Goal: Task Accomplishment & Management: Use online tool/utility

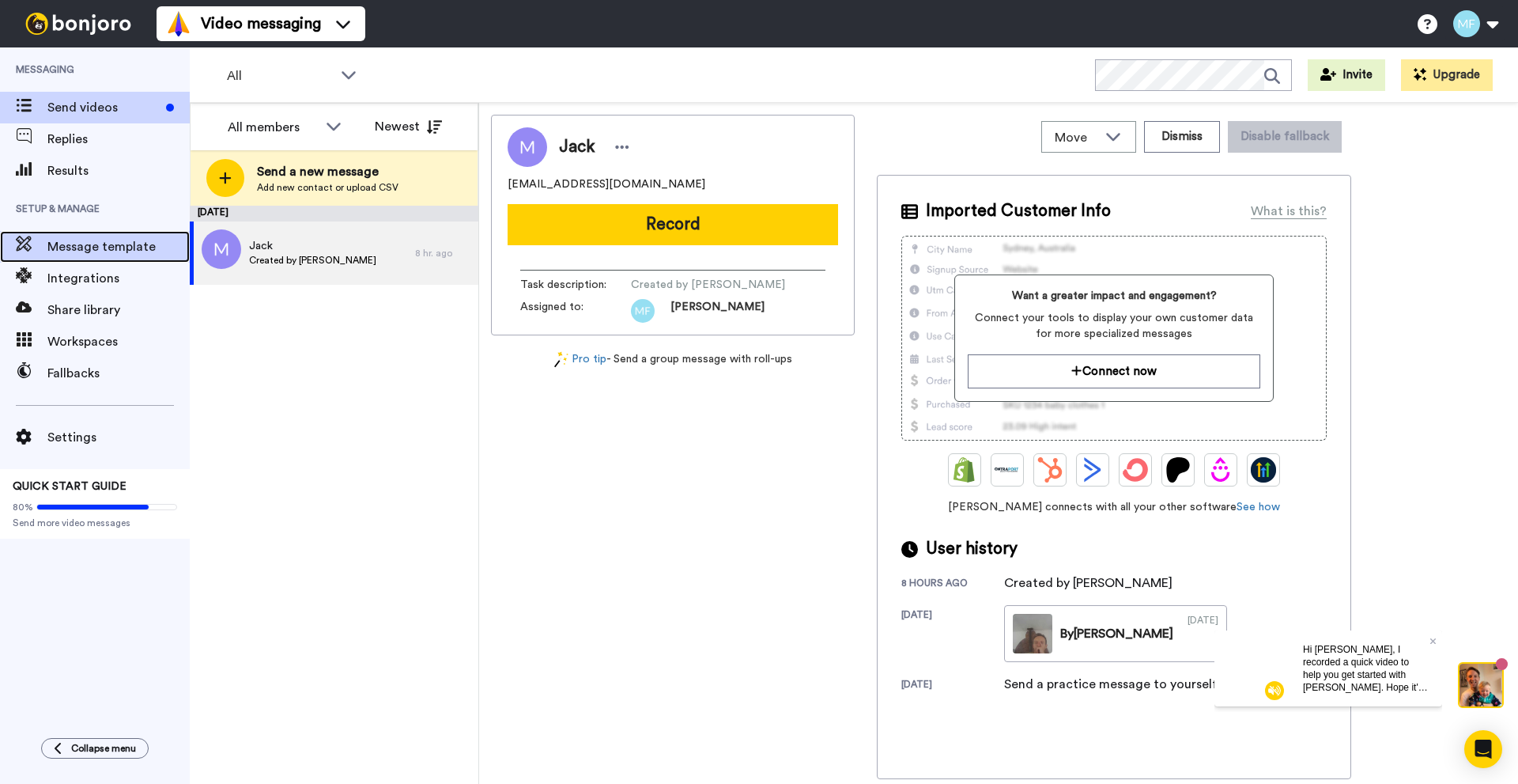
click at [96, 249] on span "Message template" at bounding box center [119, 246] width 142 height 19
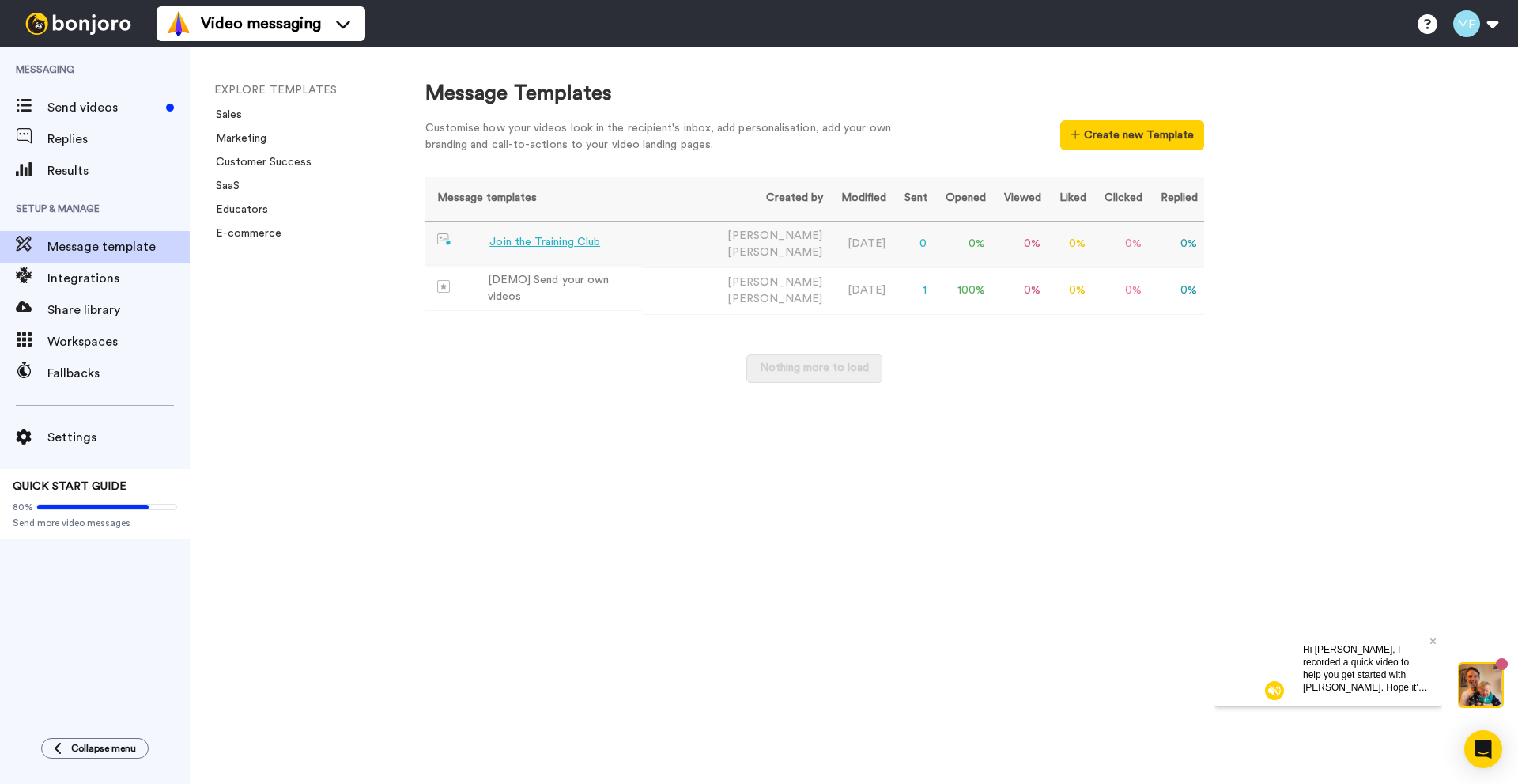
click at [525, 239] on div "Join the Training Club" at bounding box center [544, 243] width 111 height 17
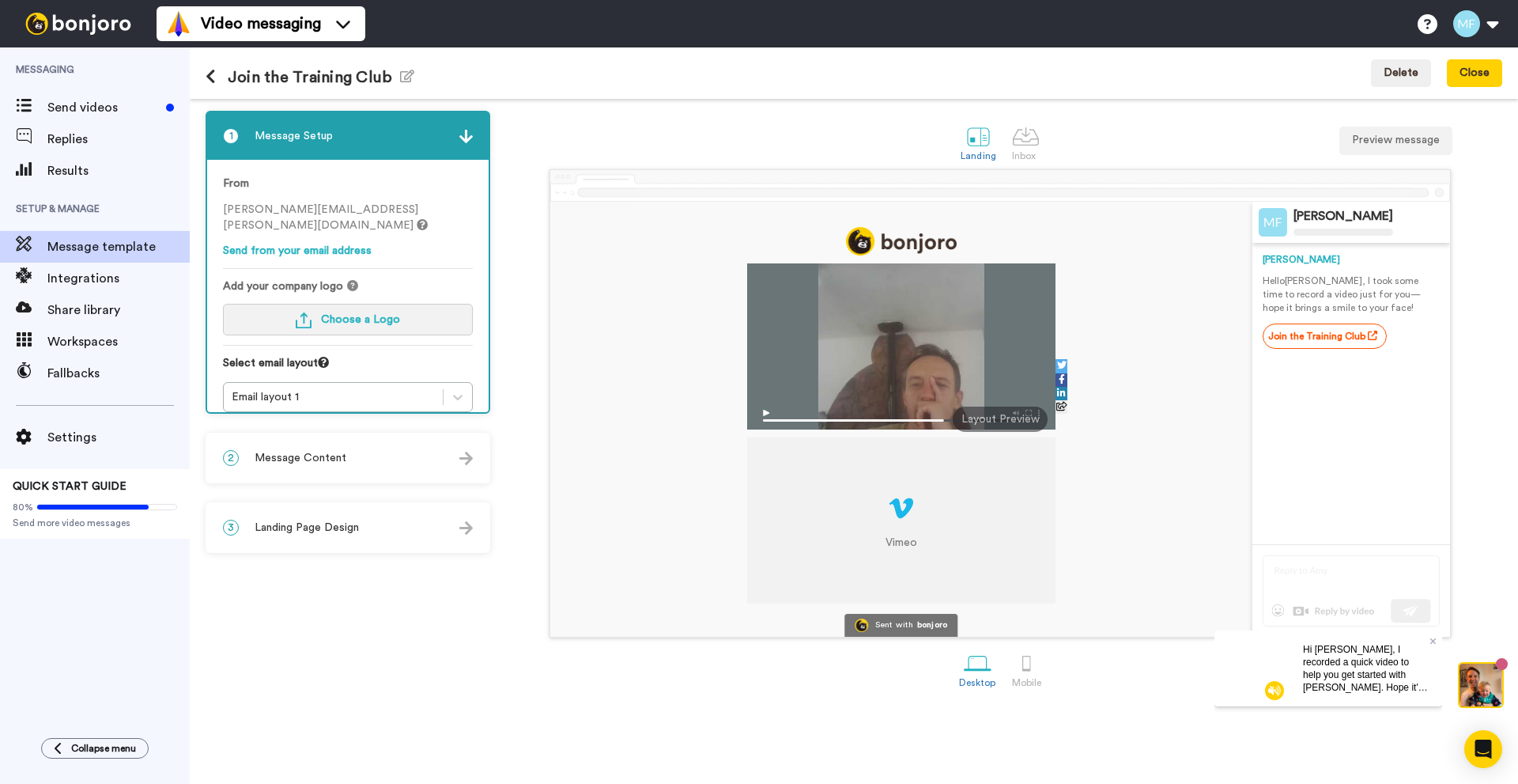
click at [404, 303] on button "Choose a Logo" at bounding box center [348, 319] width 250 height 31
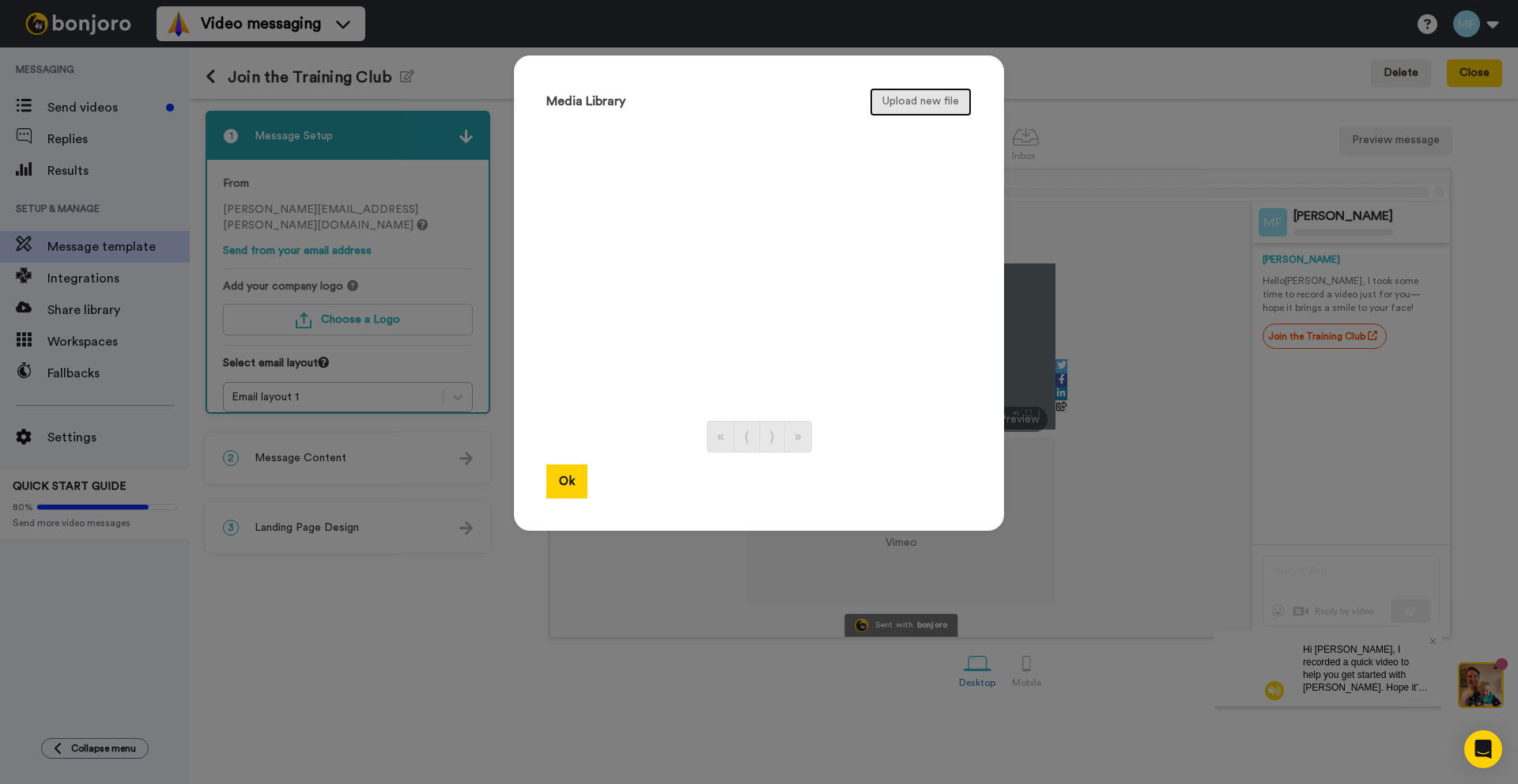
click at [920, 103] on button "Upload new file" at bounding box center [921, 102] width 102 height 28
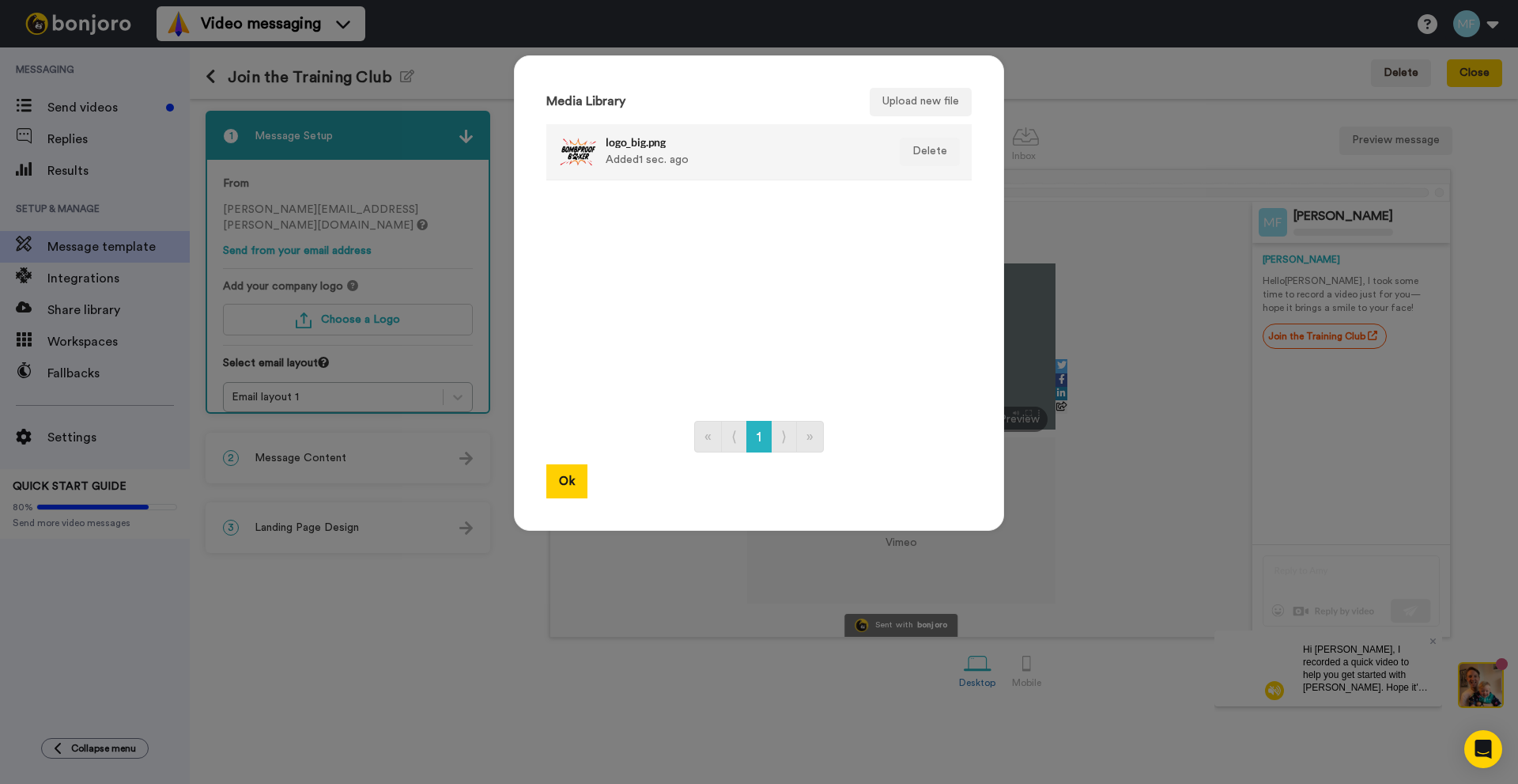
click at [608, 165] on div "logo_big.png Added 1 sec. ago" at bounding box center [742, 152] width 273 height 40
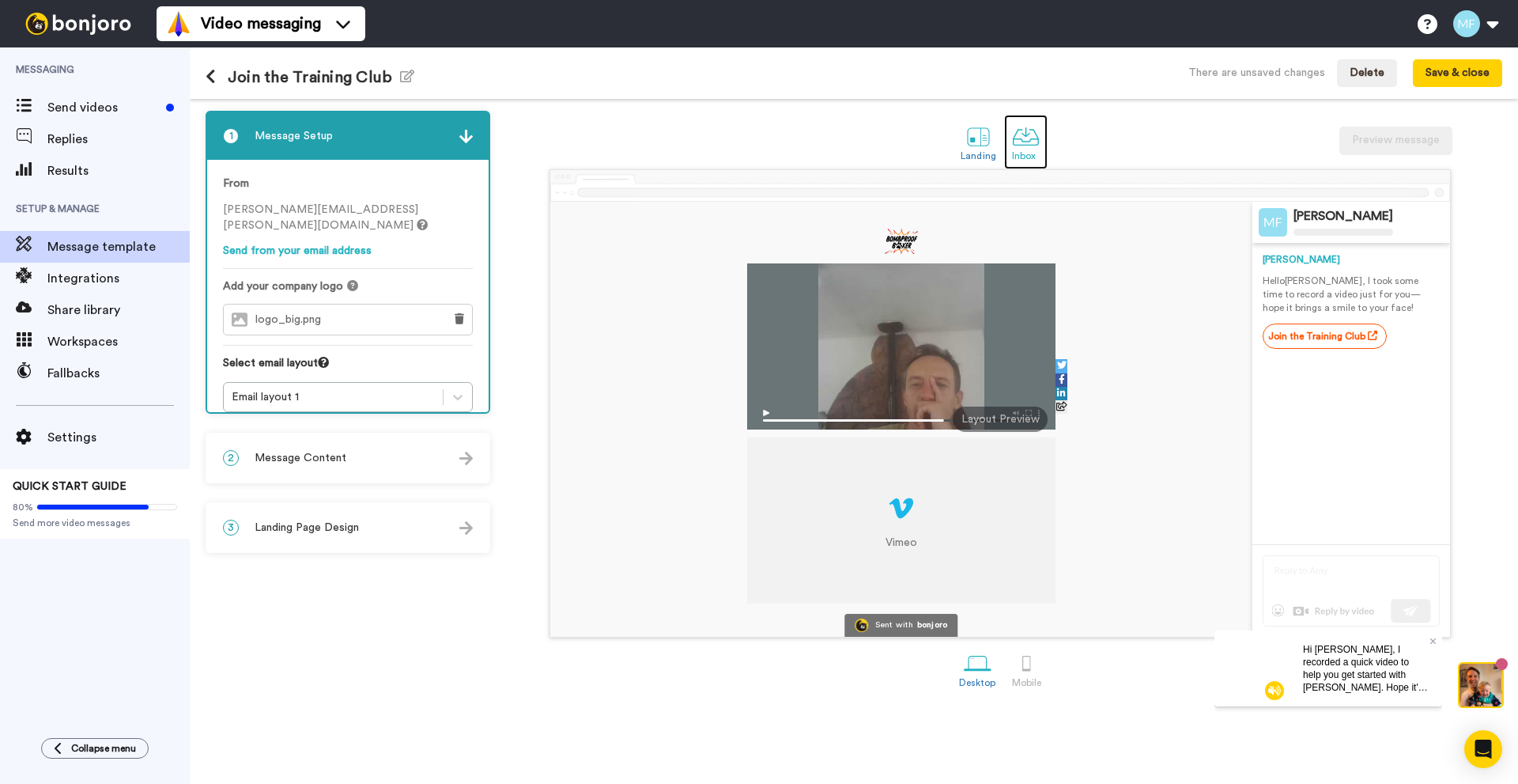
click at [1026, 142] on div at bounding box center [1026, 136] width 27 height 27
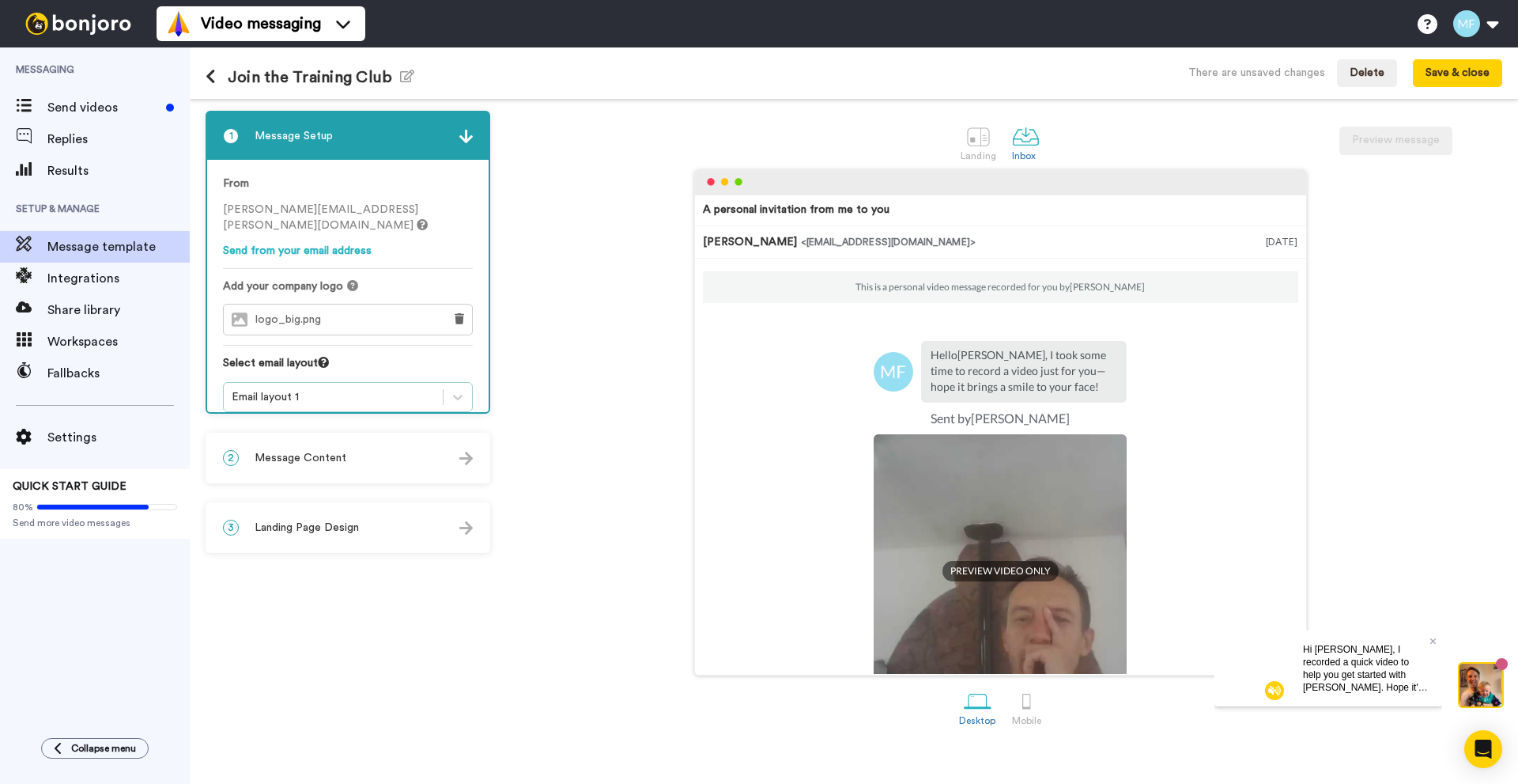
click at [359, 389] on div "Email layout 1" at bounding box center [333, 396] width 203 height 16
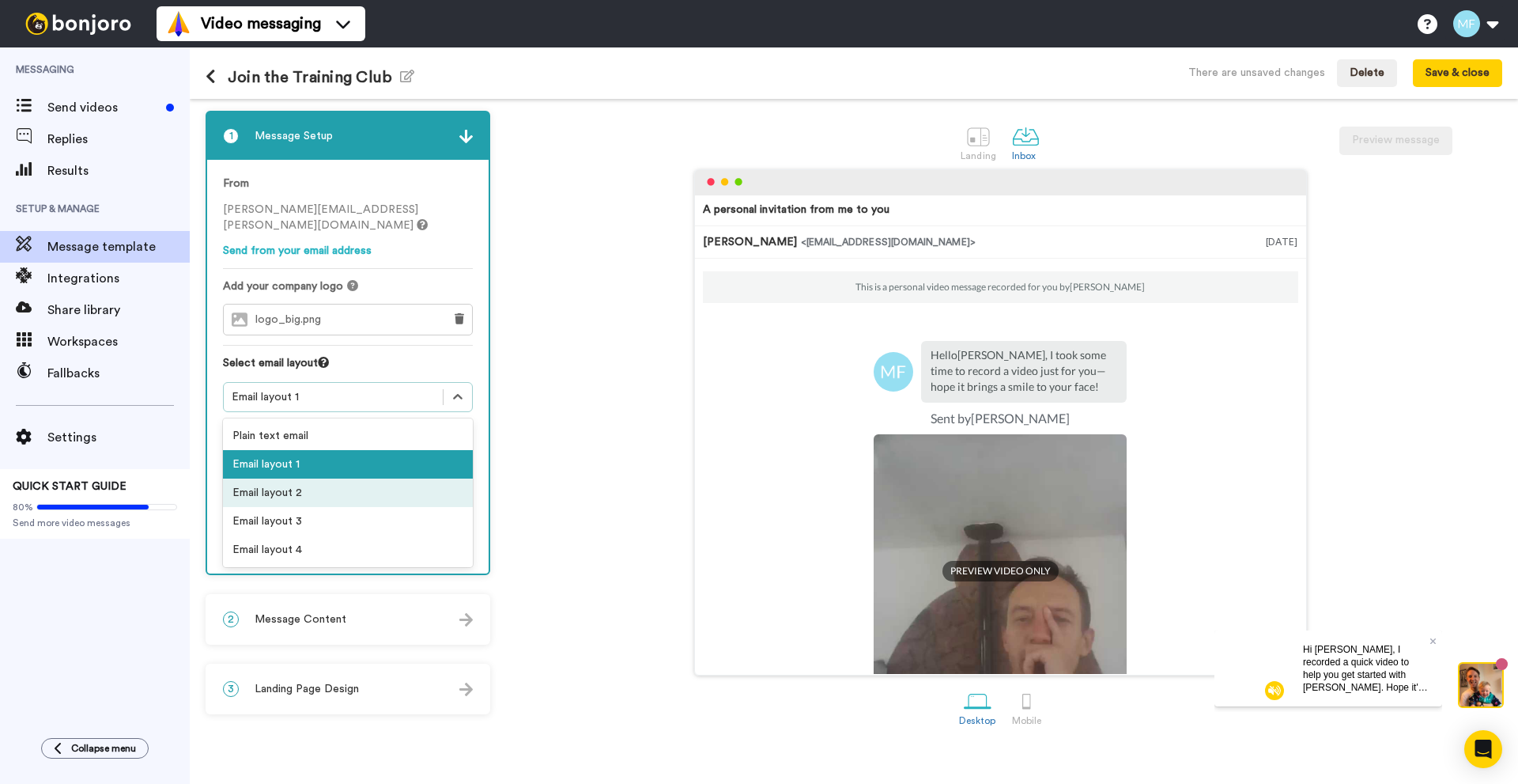
click at [292, 479] on div "Email layout 2" at bounding box center [348, 493] width 250 height 28
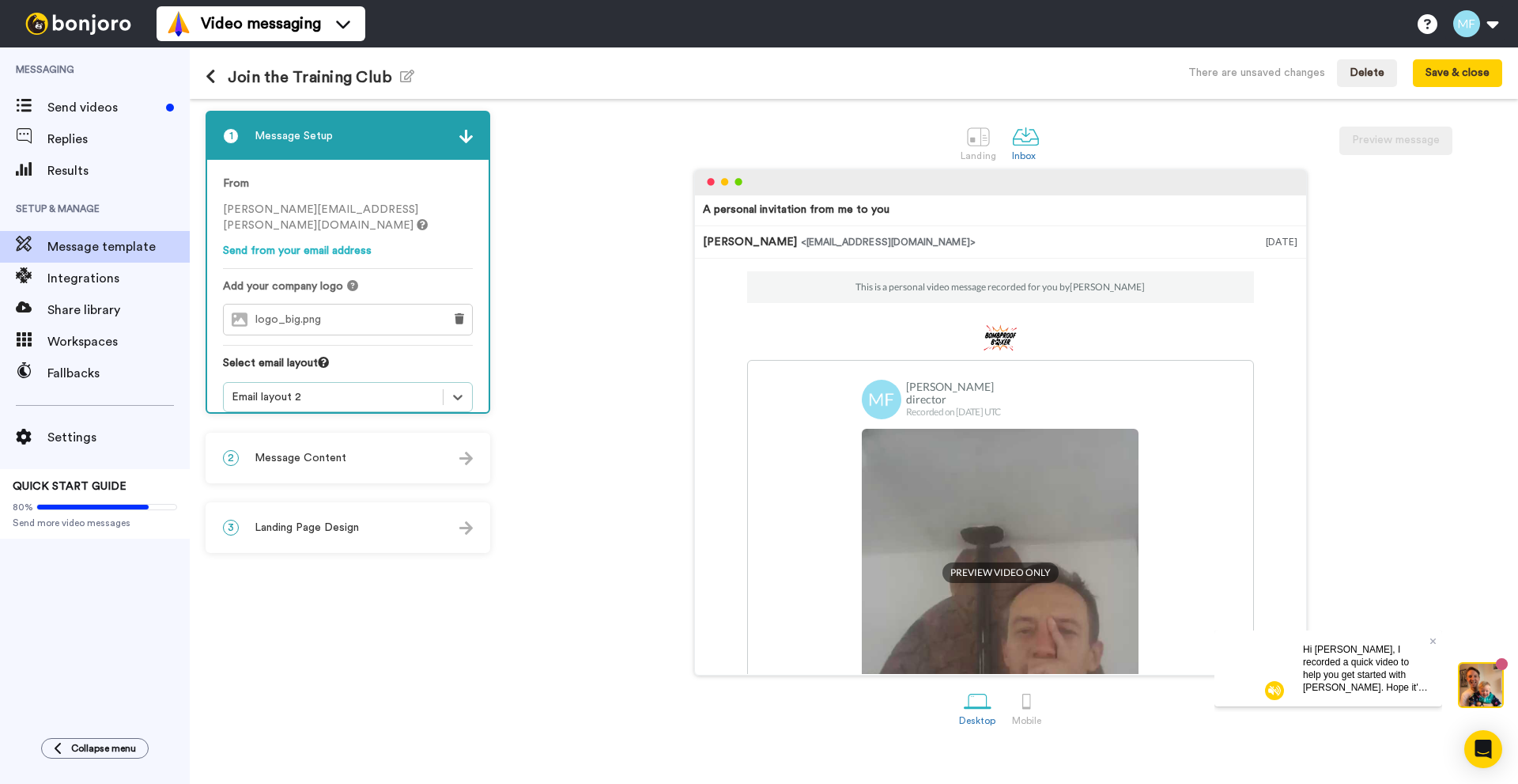
click at [337, 389] on div "Email layout 2" at bounding box center [333, 396] width 203 height 16
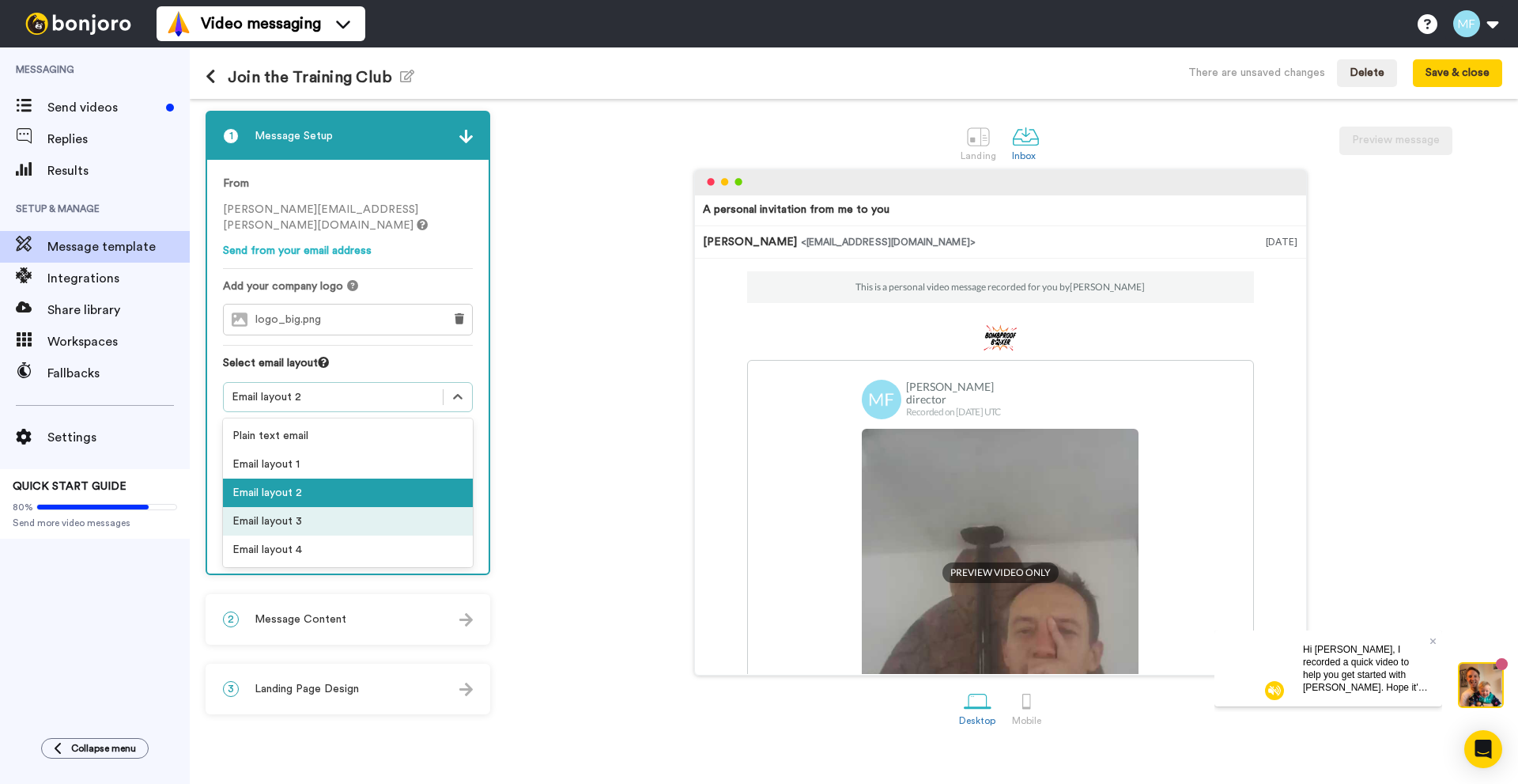
click at [340, 508] on div "Email layout 3" at bounding box center [348, 521] width 250 height 28
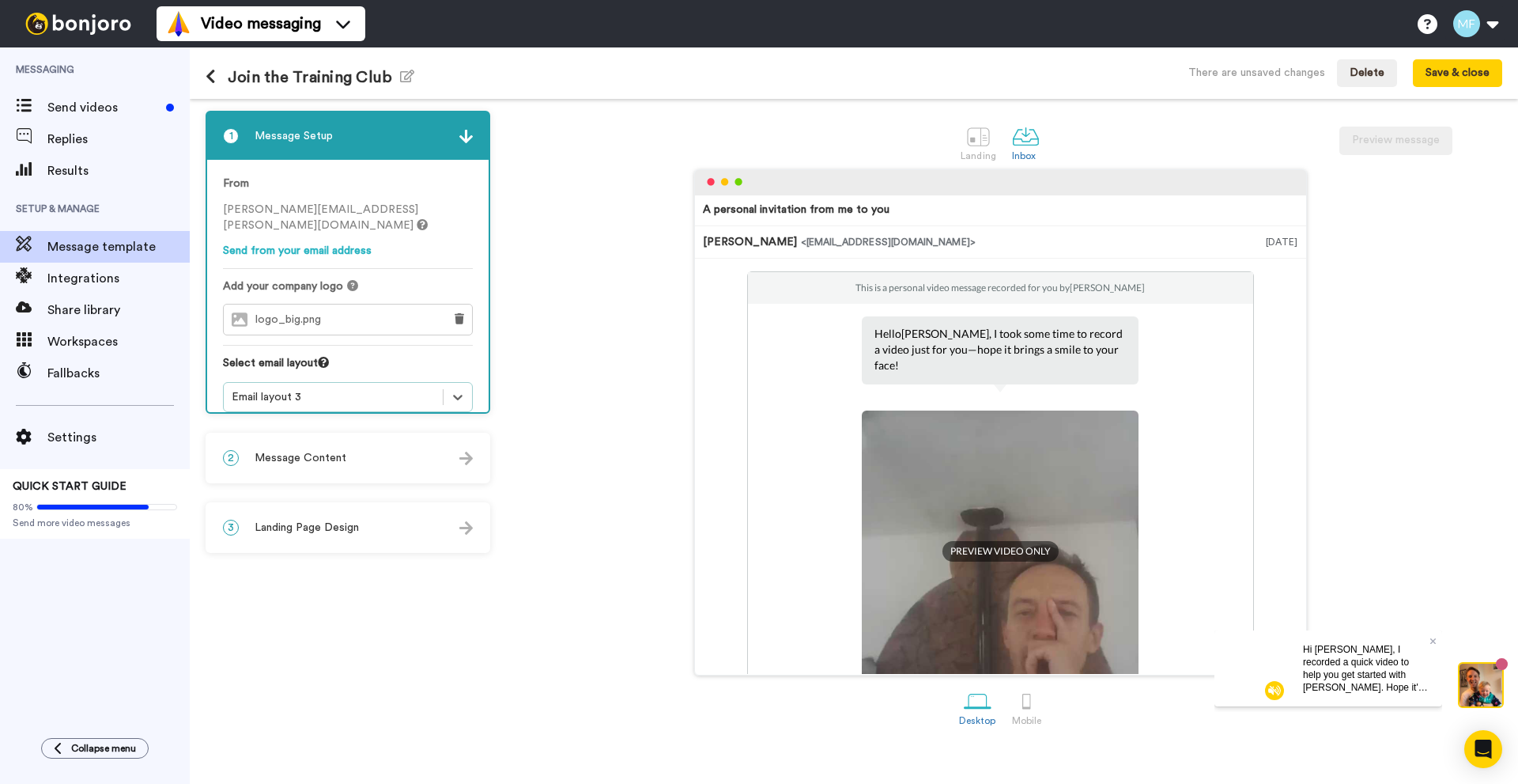
click at [308, 389] on div "Email layout 3" at bounding box center [333, 396] width 203 height 16
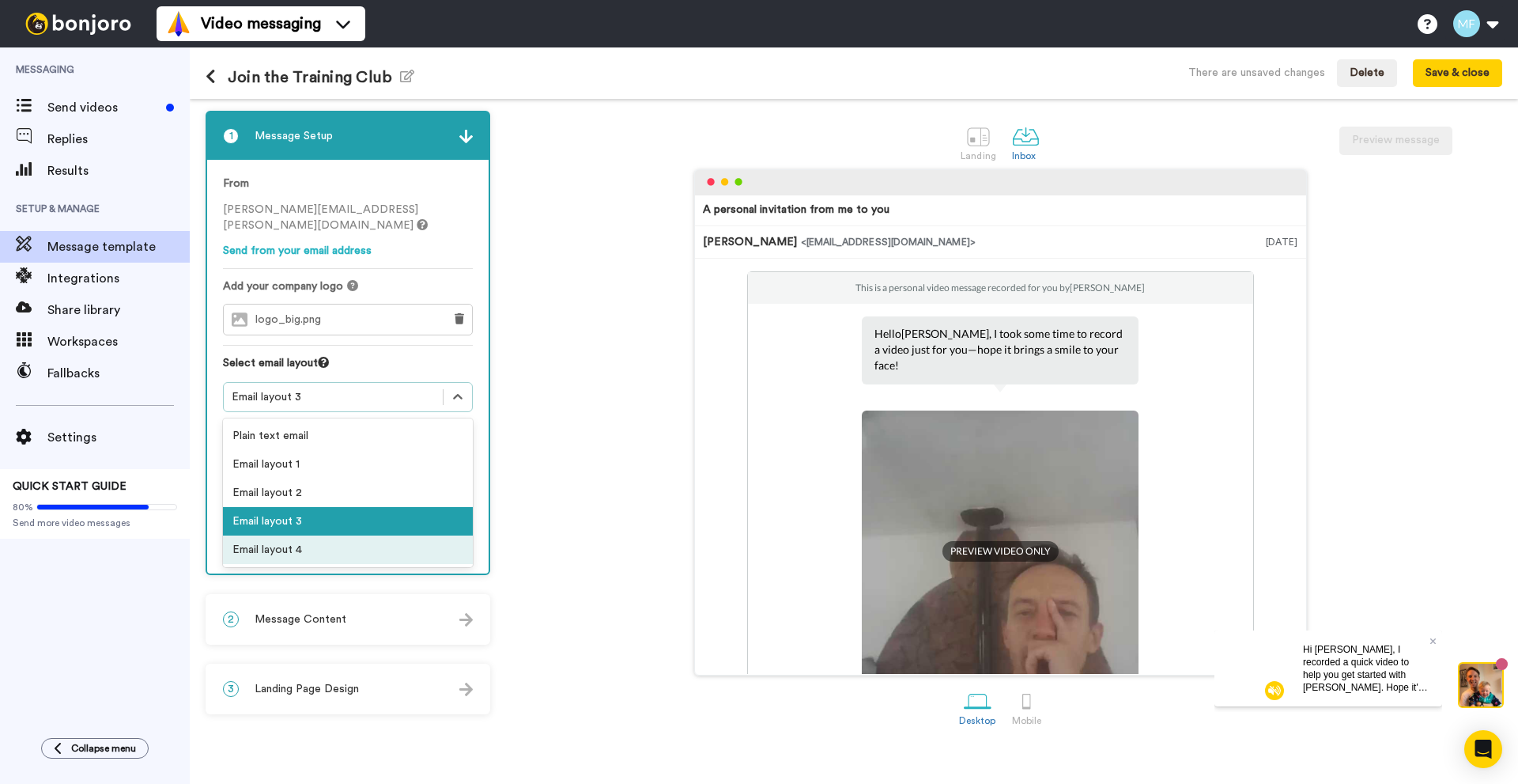
click at [273, 536] on div "Email layout 4" at bounding box center [348, 550] width 250 height 28
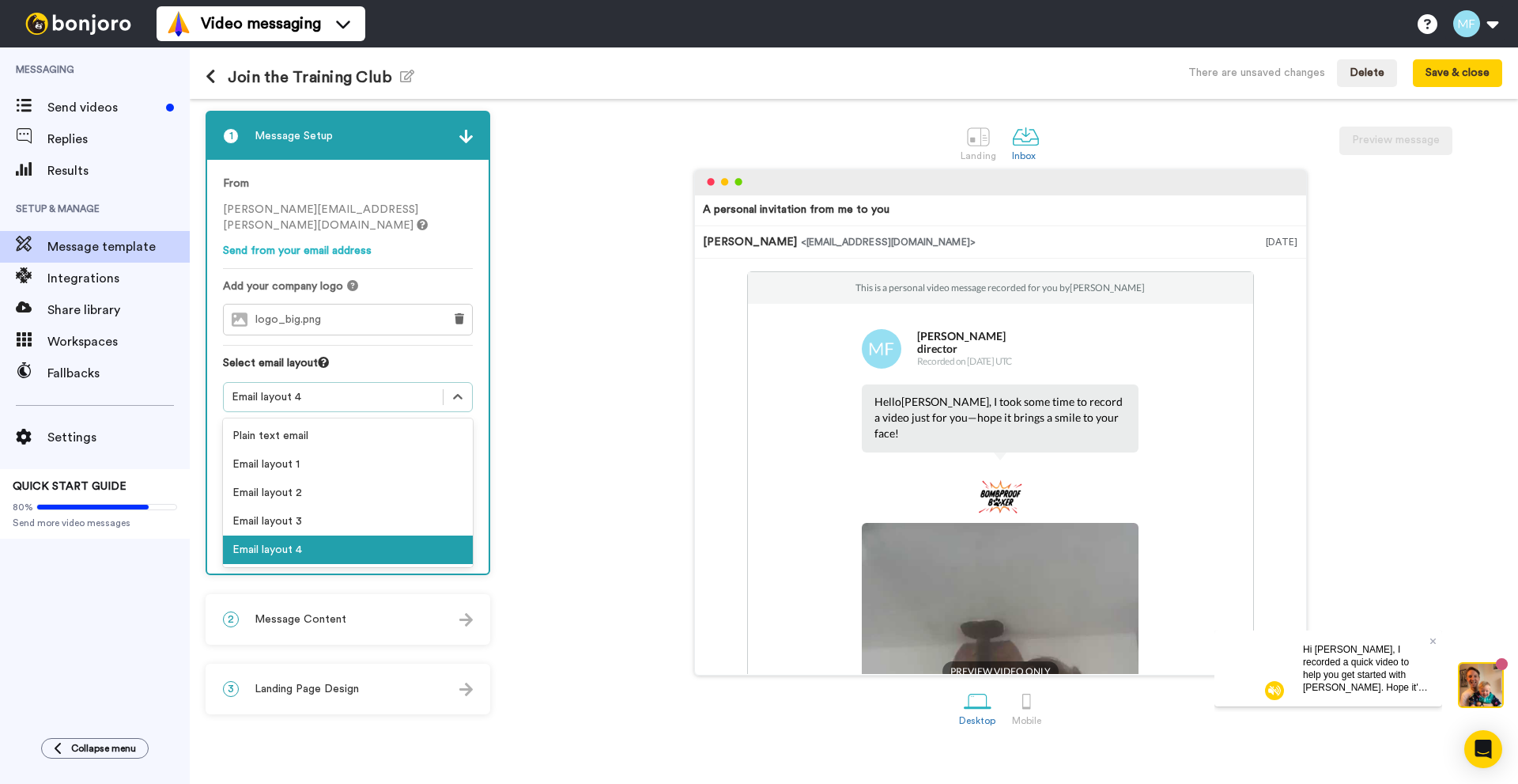
click at [321, 389] on div "Email layout 4" at bounding box center [333, 396] width 203 height 16
click at [306, 450] on div "Email layout 1" at bounding box center [348, 465] width 250 height 28
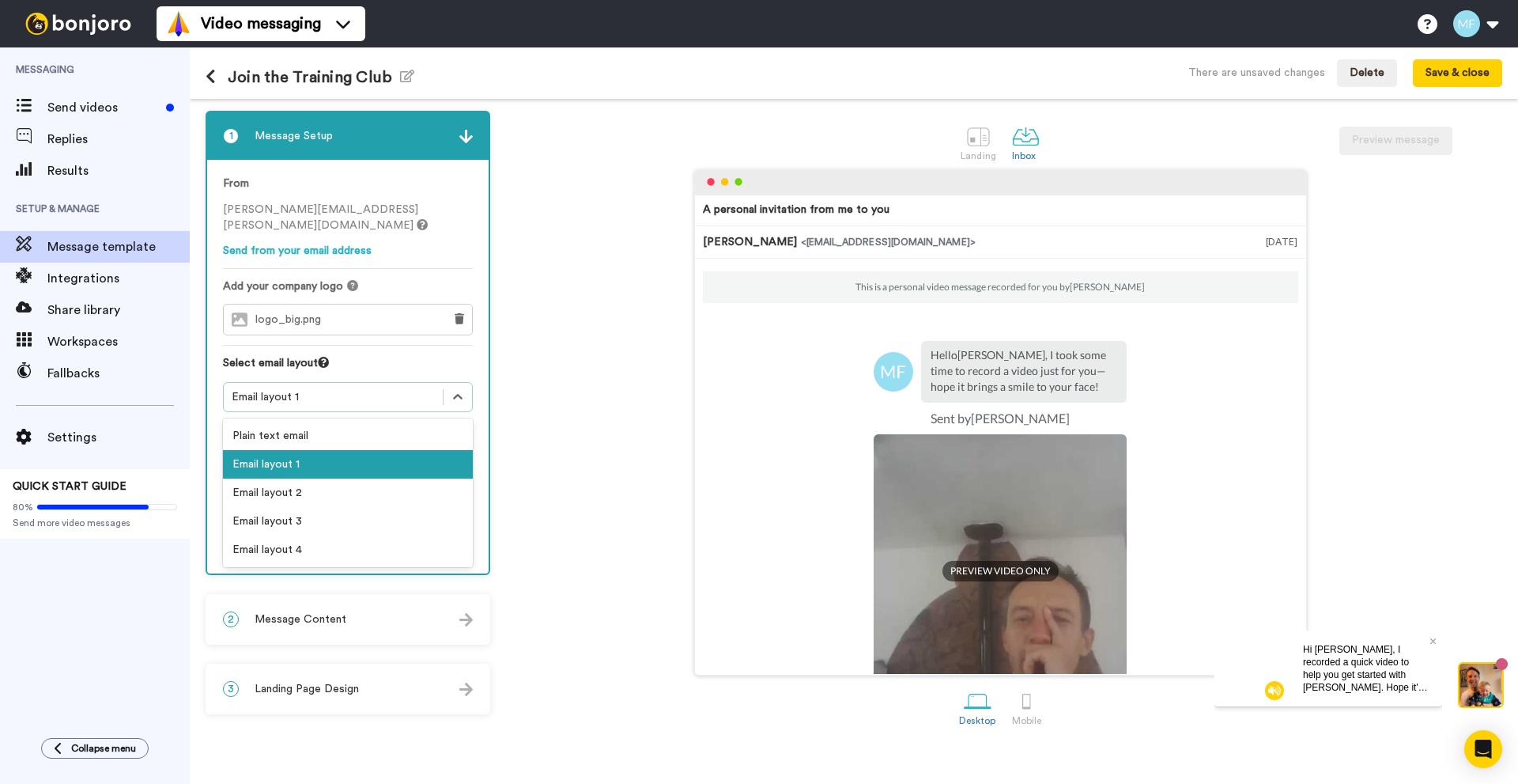
click at [322, 389] on div "Email layout 1" at bounding box center [333, 396] width 203 height 16
click at [305, 536] on div "Email layout 4" at bounding box center [348, 550] width 250 height 28
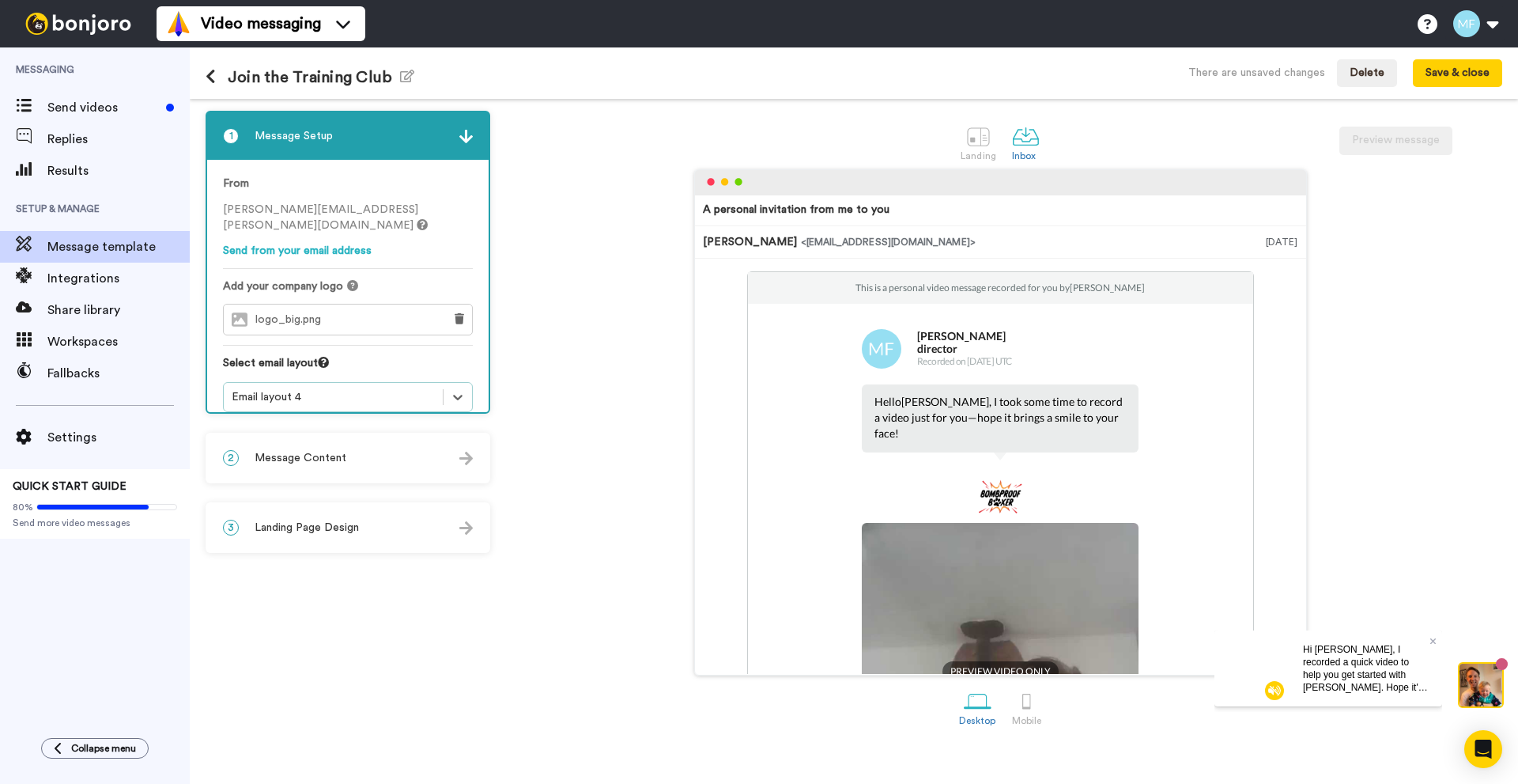
click at [328, 389] on div "Email layout 4" at bounding box center [333, 396] width 203 height 16
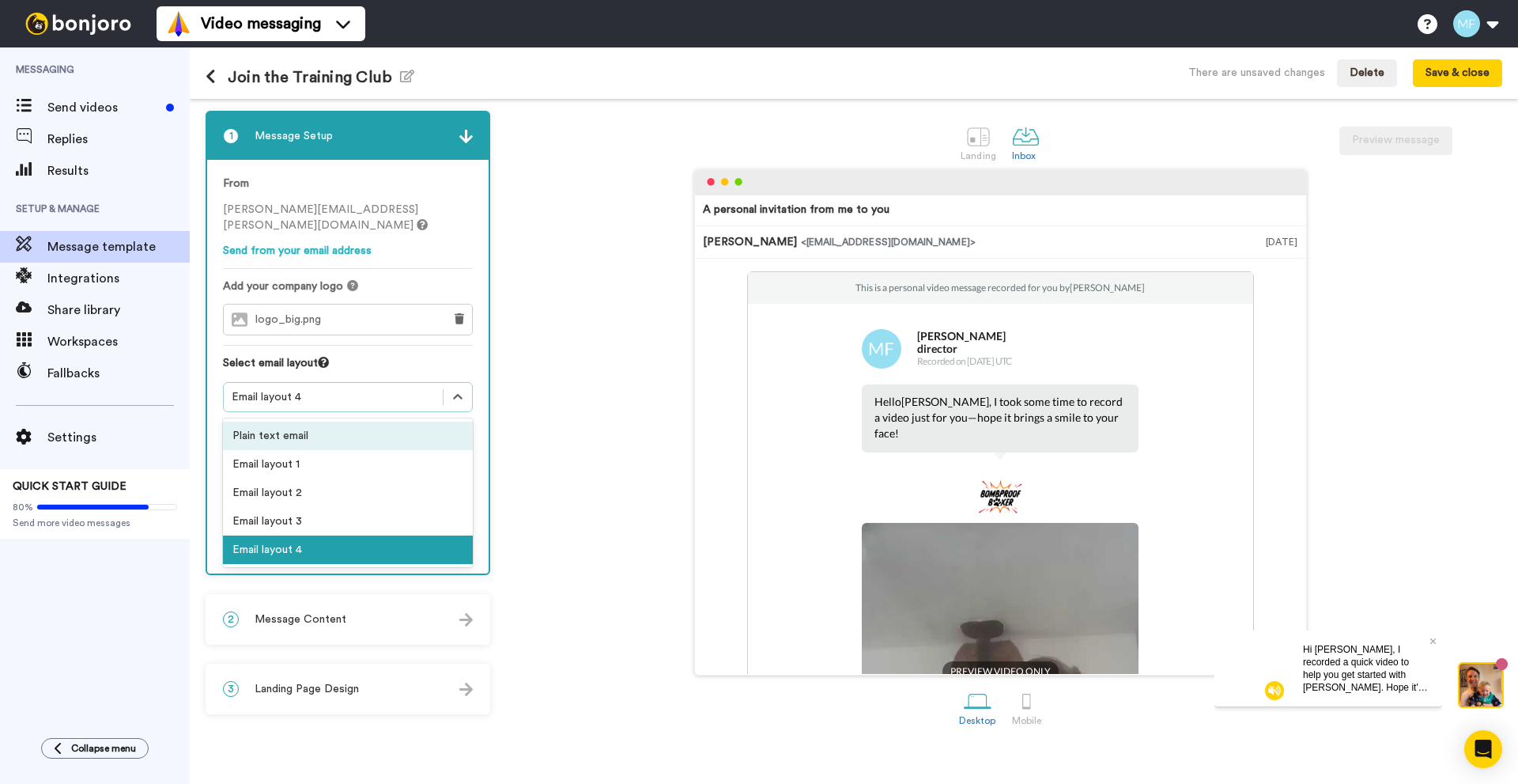
click at [301, 422] on div "Plain text email" at bounding box center [348, 436] width 250 height 28
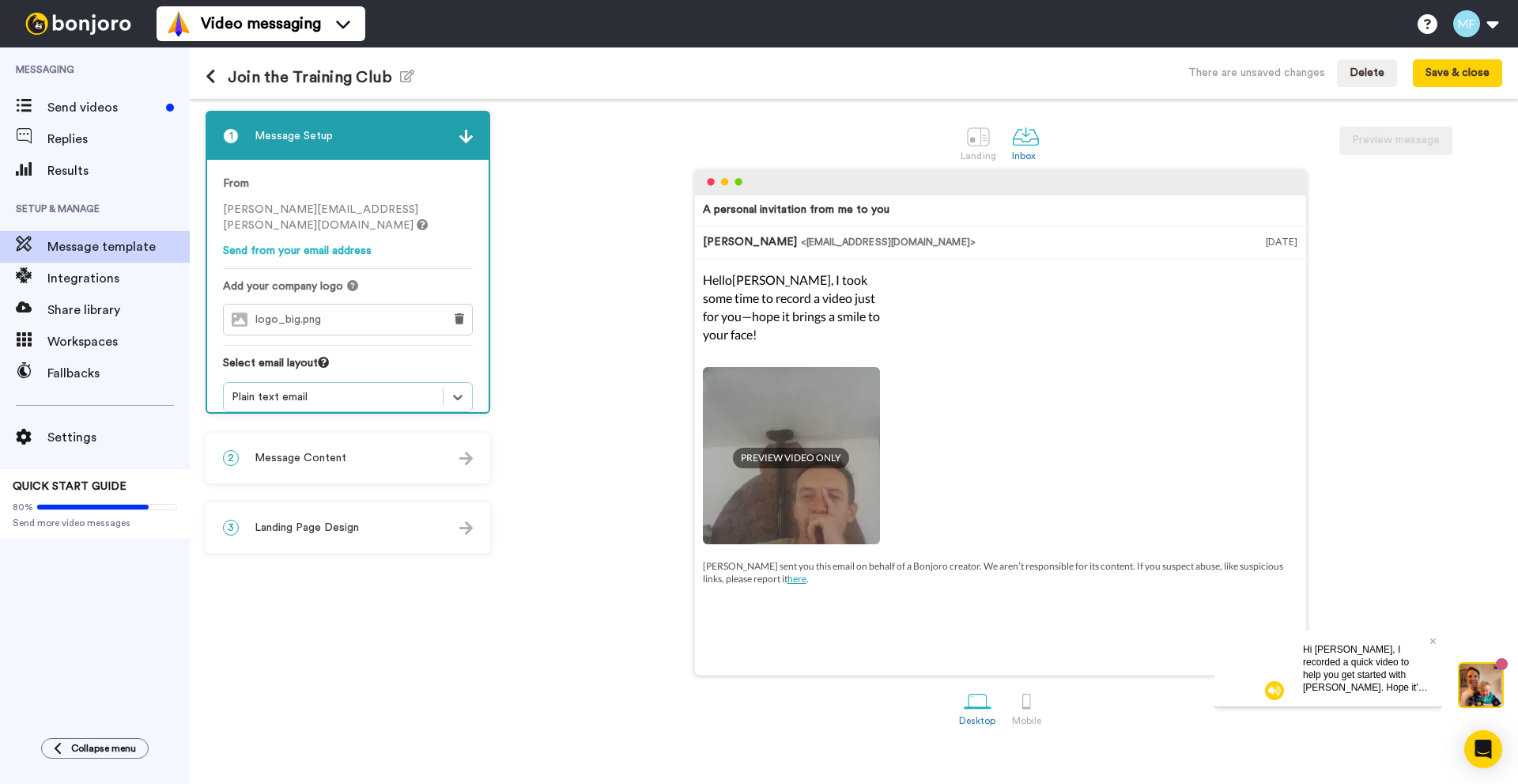
click at [311, 389] on div "Plain text email" at bounding box center [333, 396] width 203 height 16
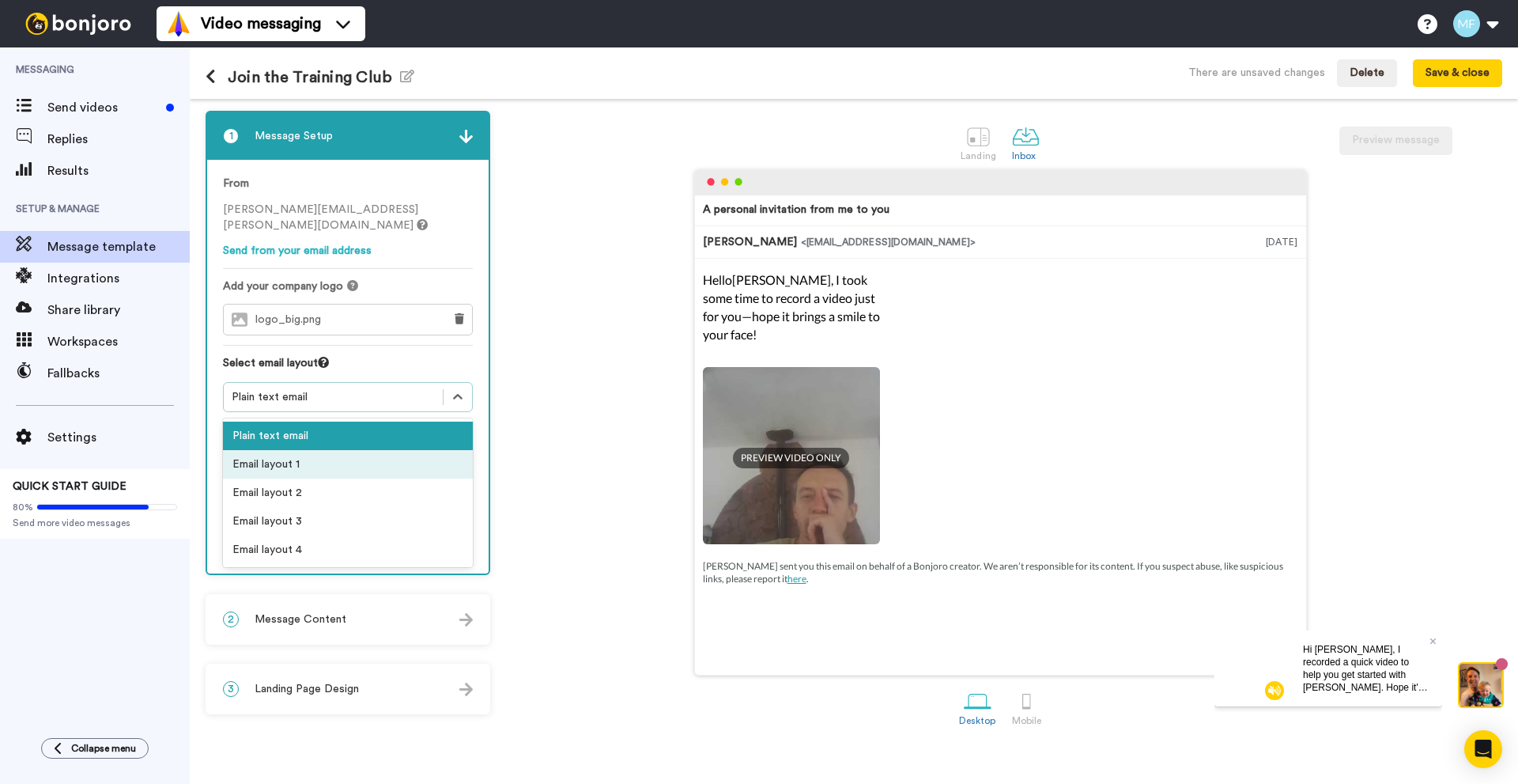
click at [290, 451] on div "Email layout 1" at bounding box center [348, 465] width 250 height 28
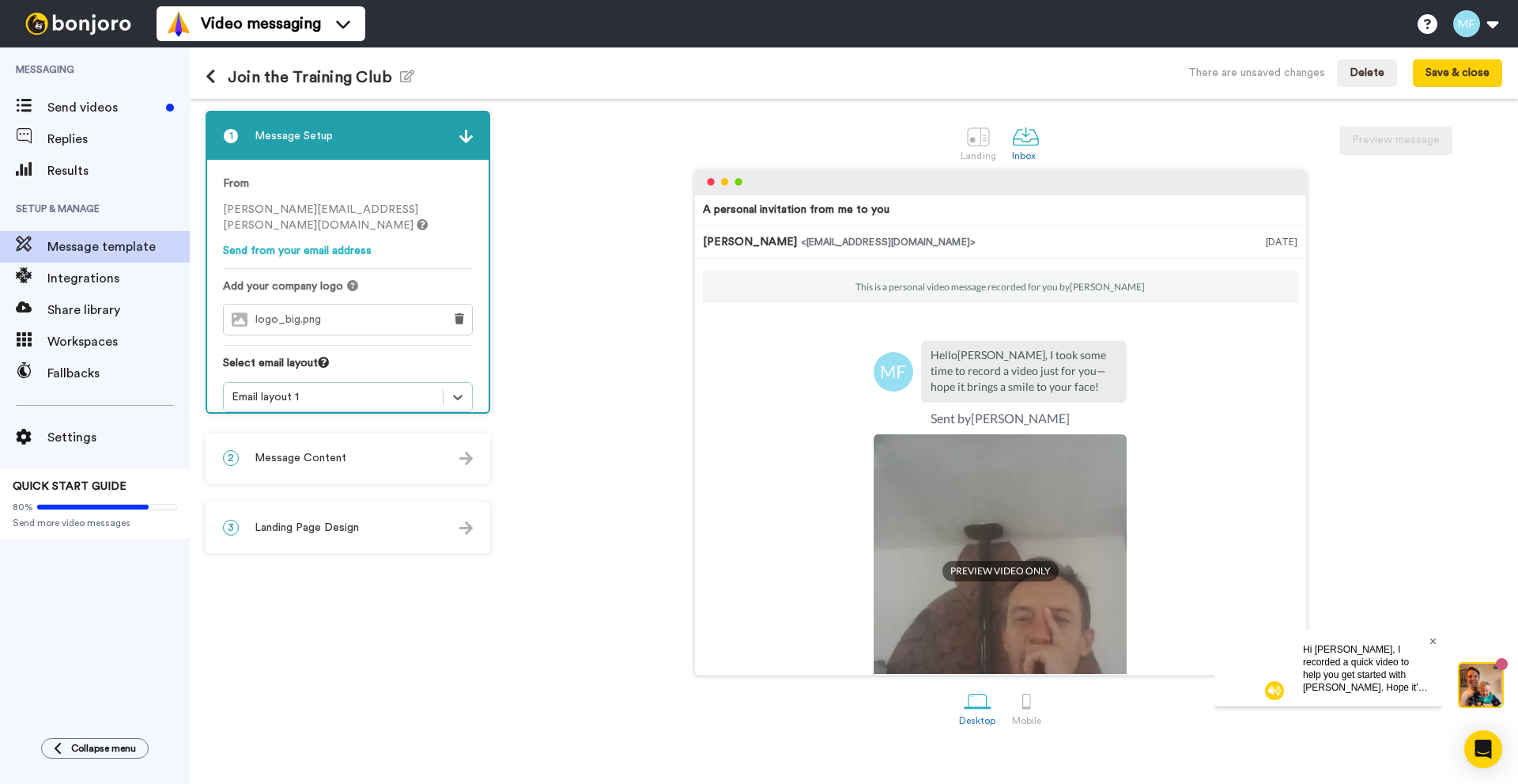
click at [1436, 642] on icon at bounding box center [1433, 640] width 7 height 7
click at [1484, 678] on img at bounding box center [1481, 684] width 43 height 43
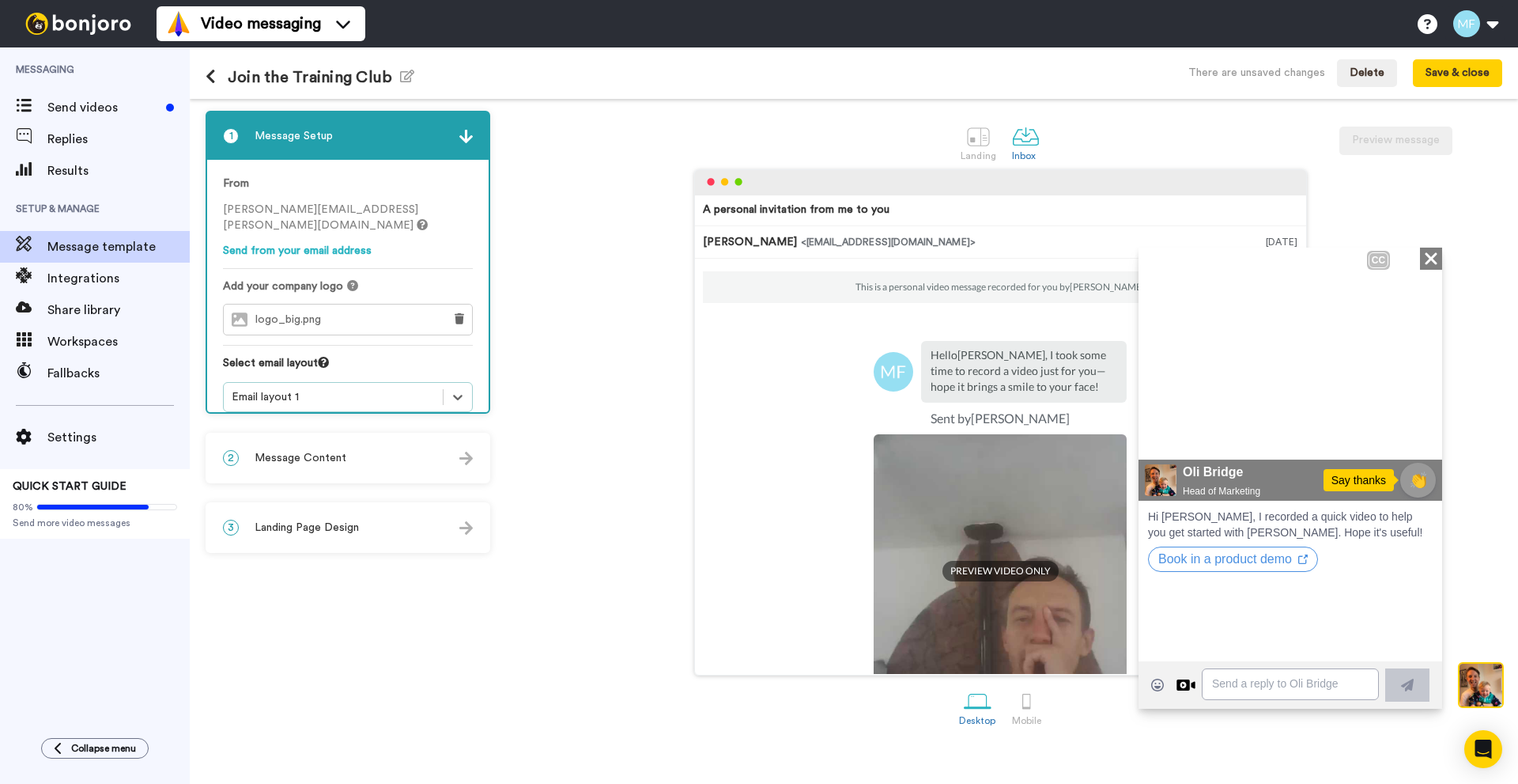
drag, startPoint x: 1432, startPoint y: 258, endPoint x: 2544, endPoint y: 512, distance: 1140.6
click at [1432, 258] on icon at bounding box center [1431, 257] width 12 height 12
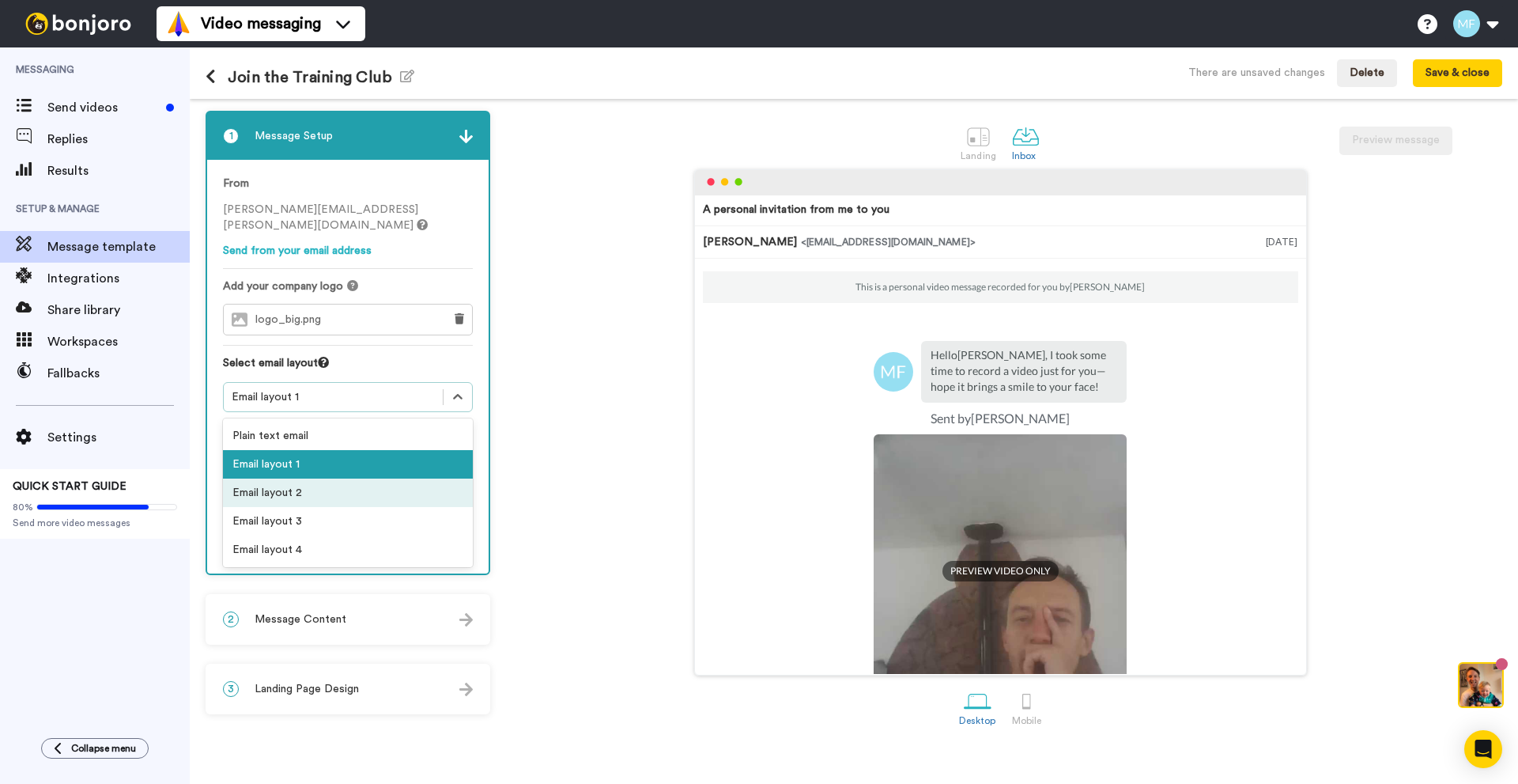
click at [295, 479] on div "Email layout 2" at bounding box center [348, 493] width 250 height 28
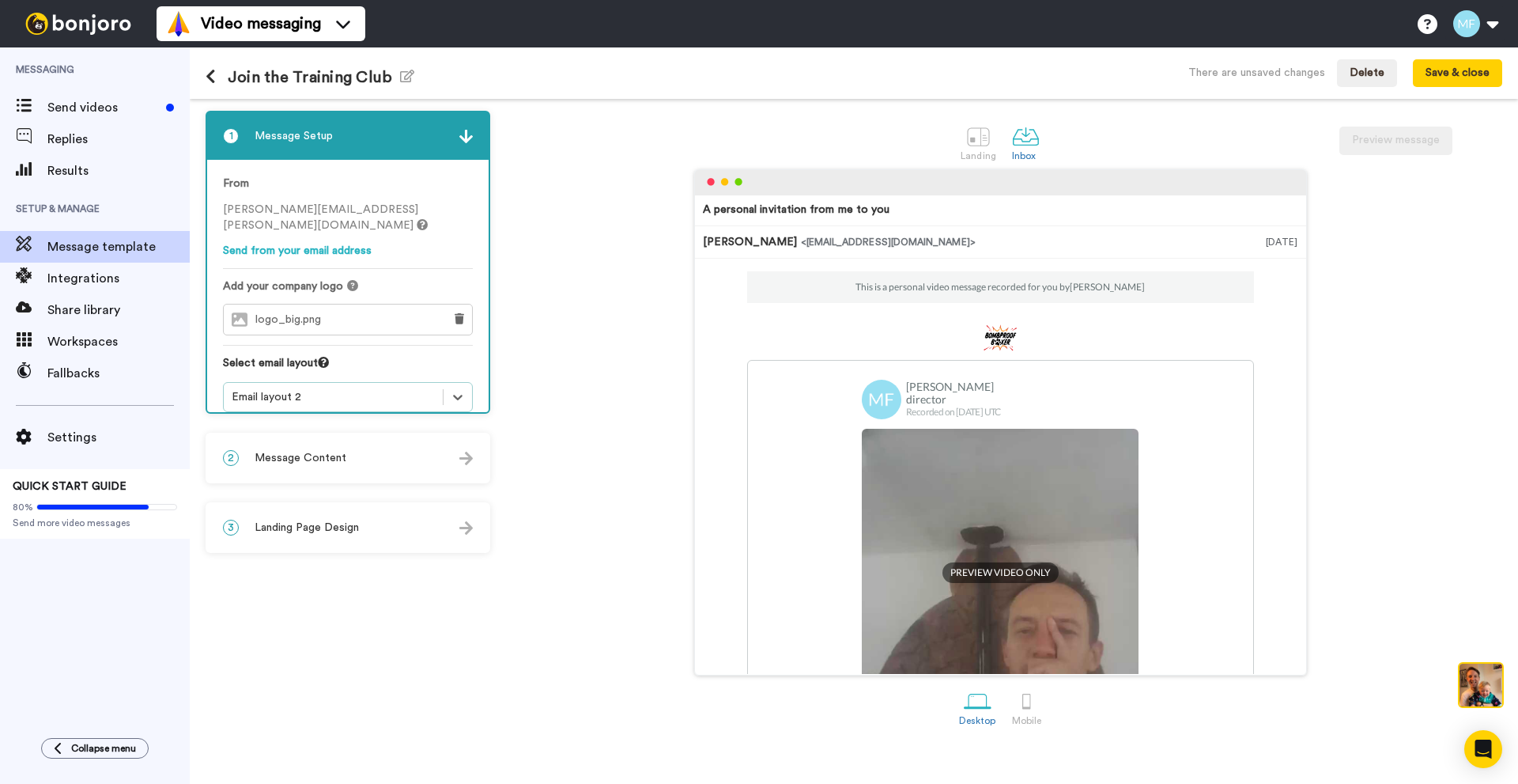
click at [306, 389] on div "Email layout 2" at bounding box center [333, 396] width 203 height 16
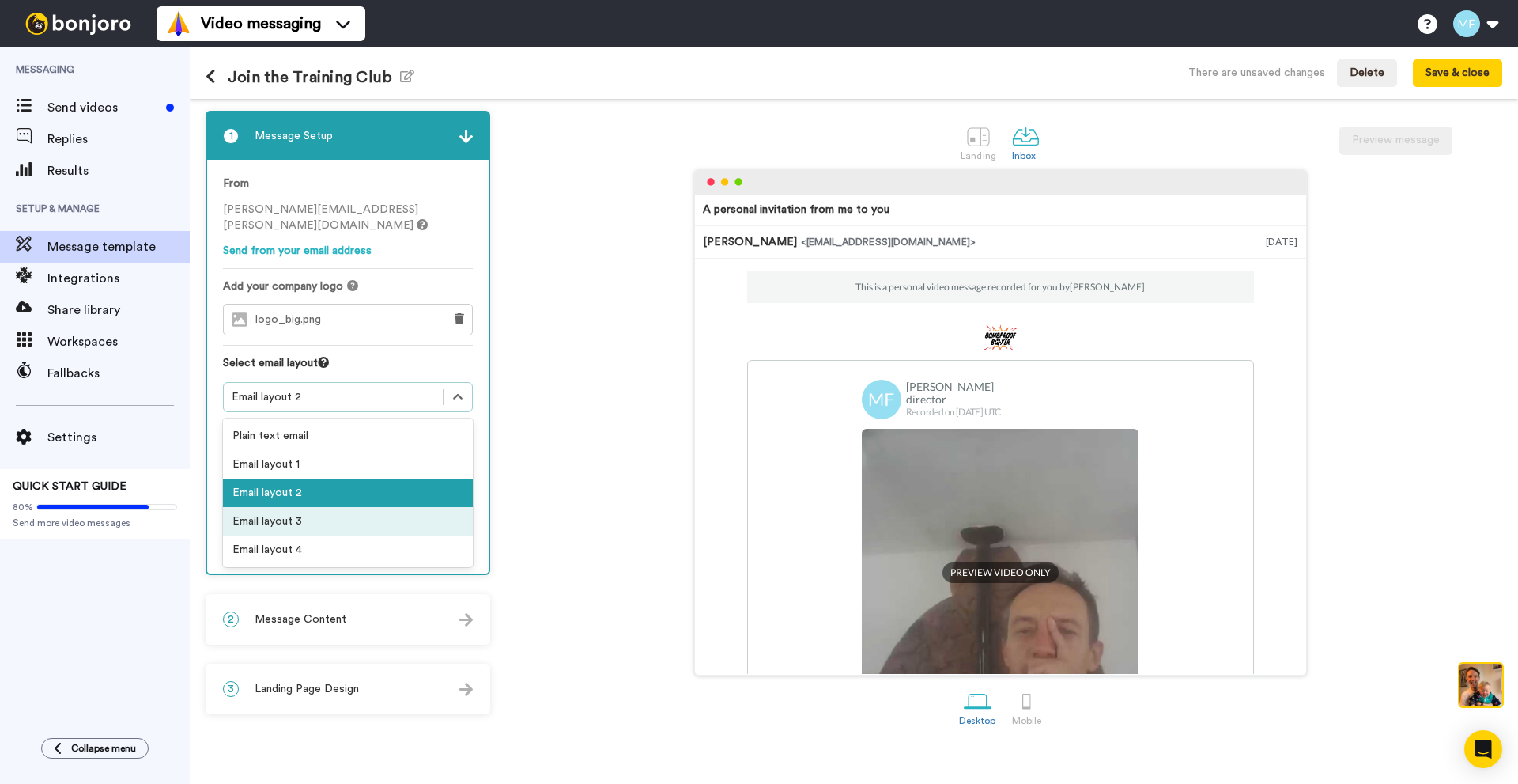
click at [296, 507] on div "Email layout 3" at bounding box center [348, 521] width 250 height 28
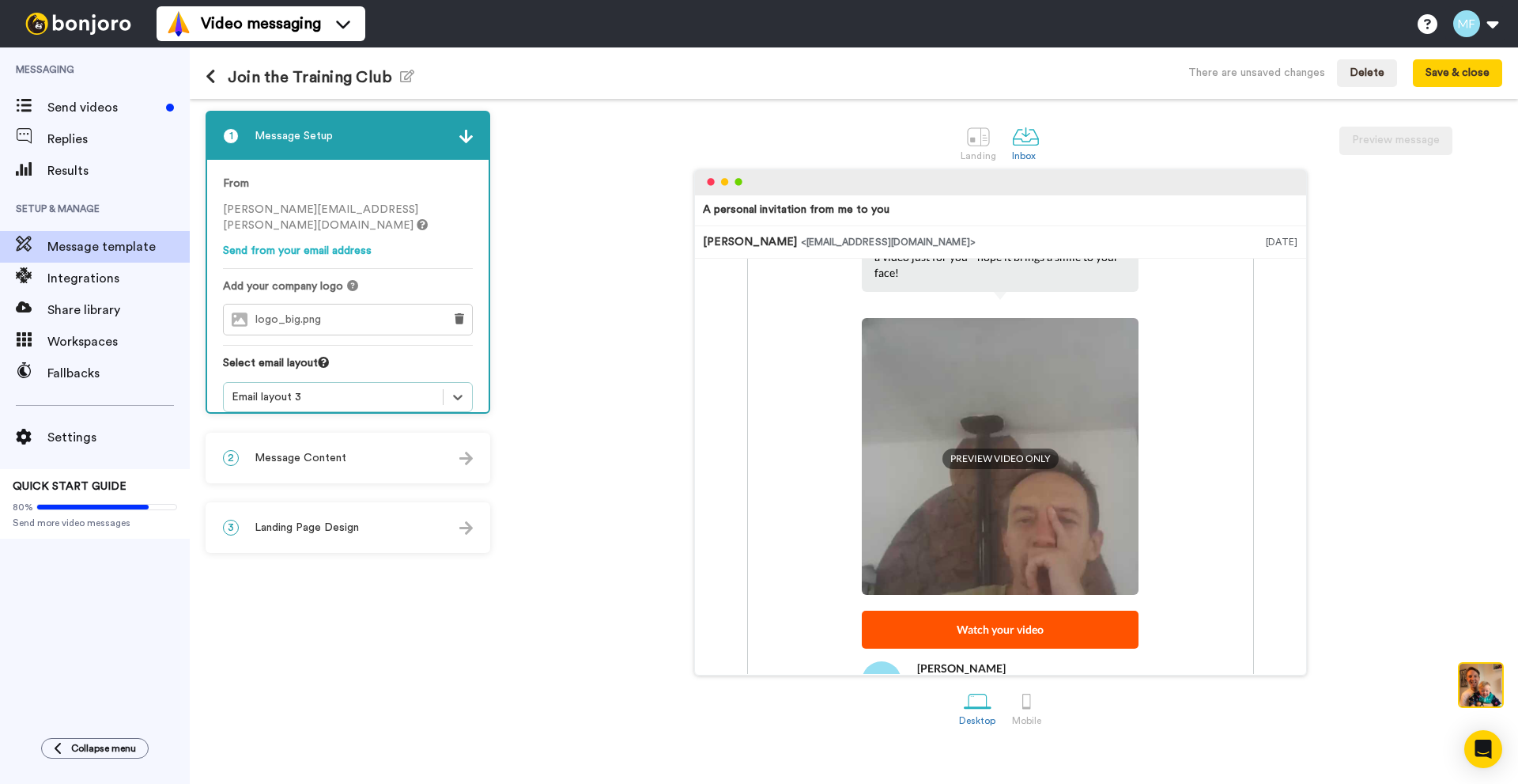
scroll to position [188, 0]
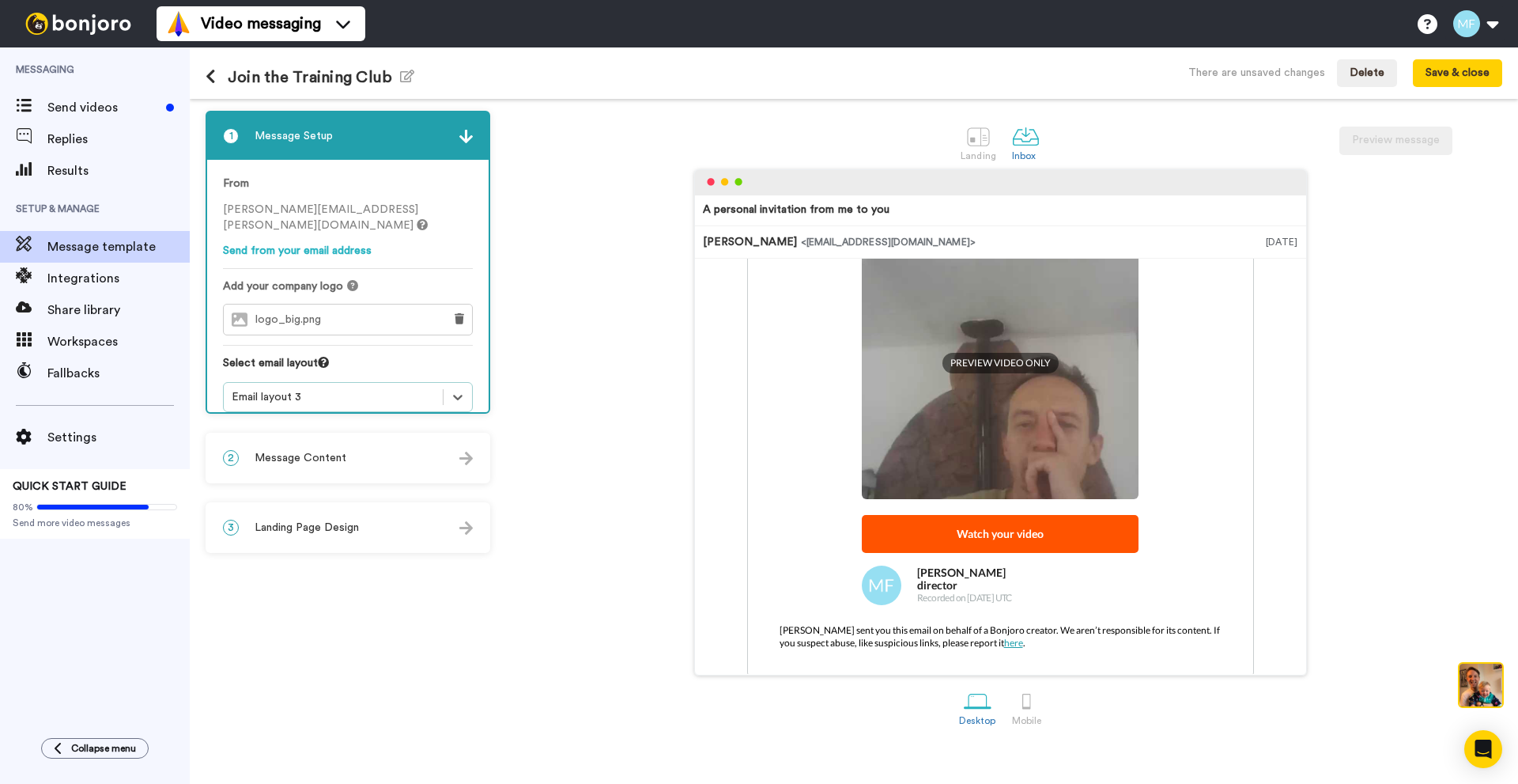
click at [333, 389] on div "Email layout 3" at bounding box center [333, 396] width 203 height 16
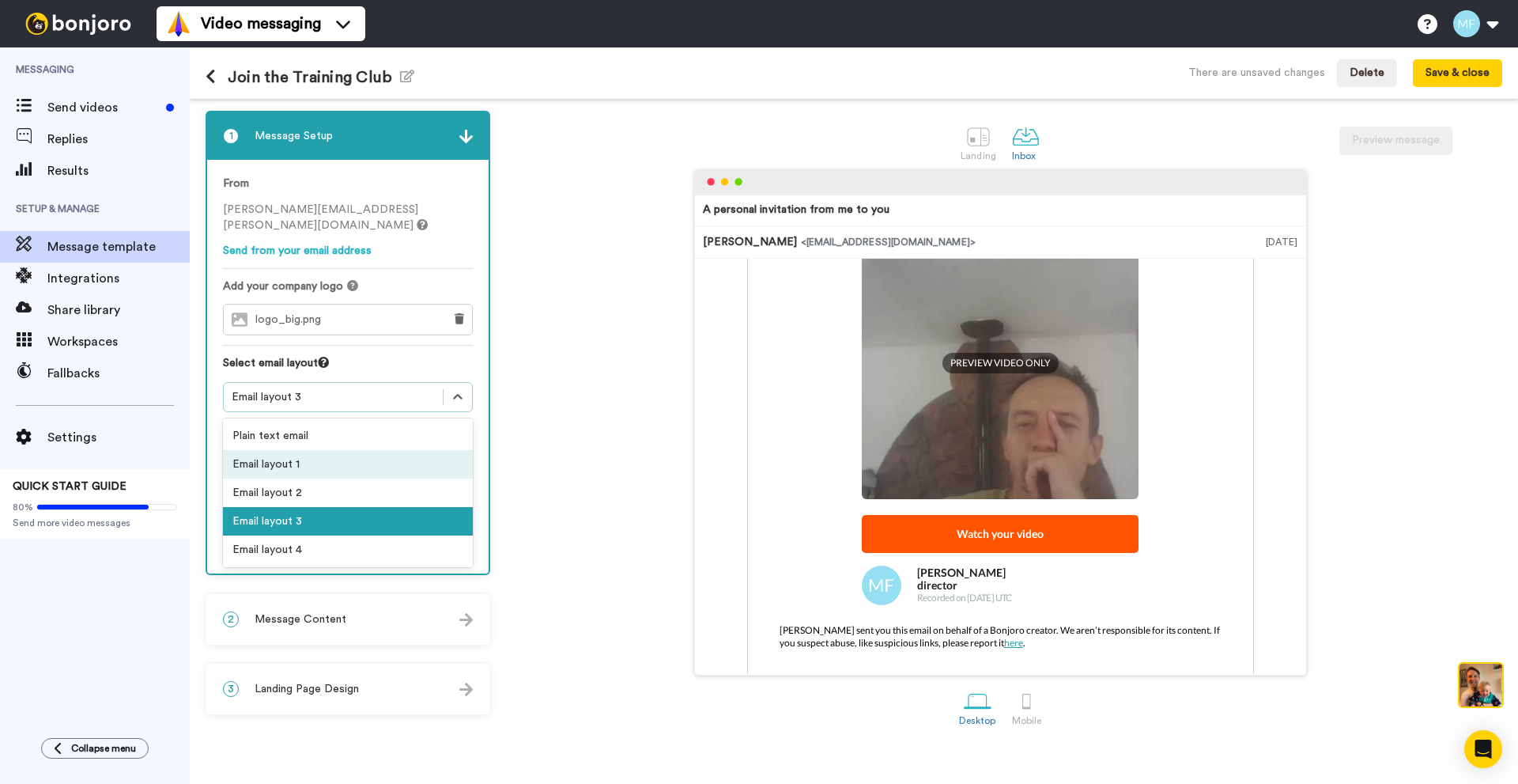
click at [279, 450] on div "Email layout 1" at bounding box center [348, 465] width 250 height 28
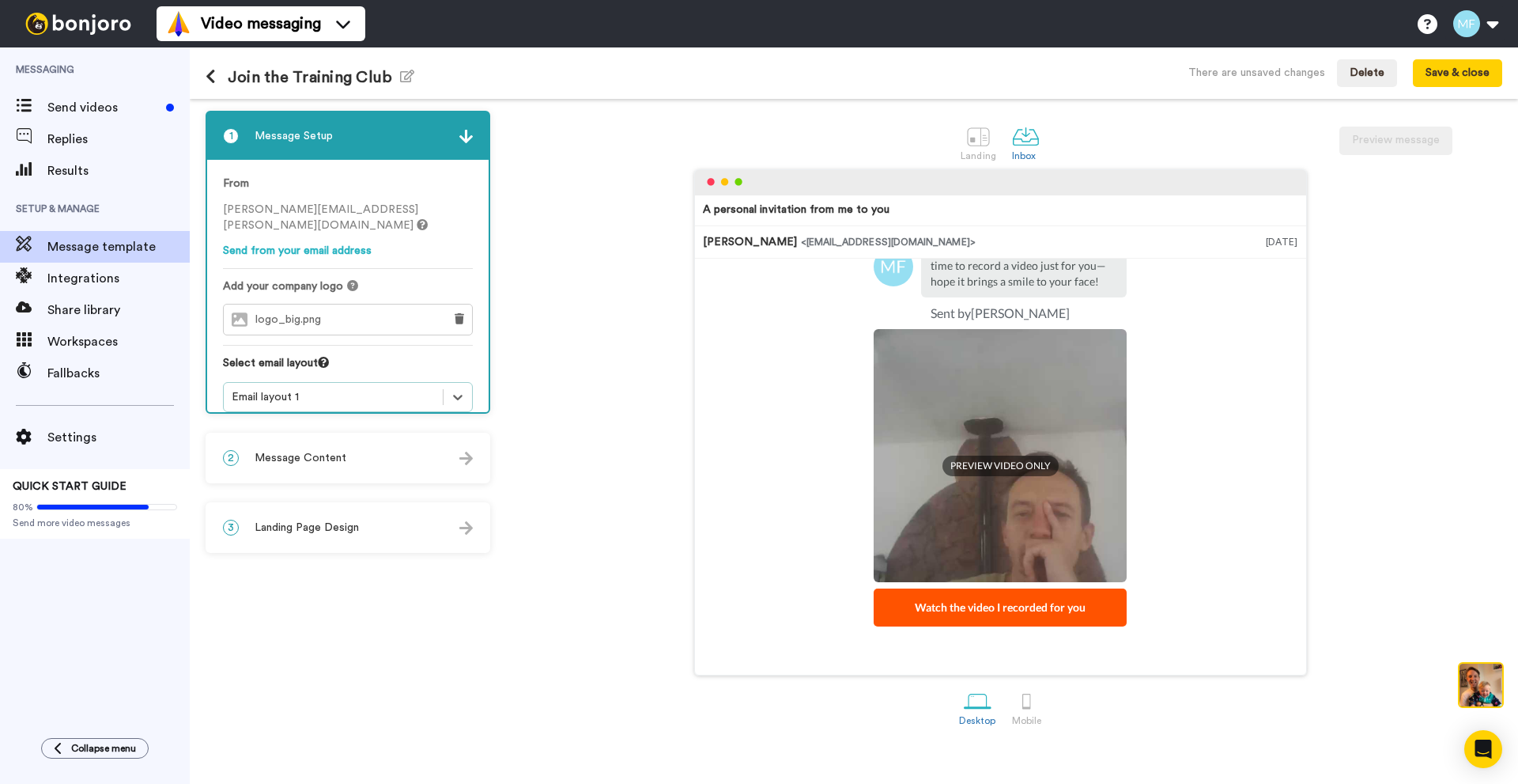
scroll to position [143, 0]
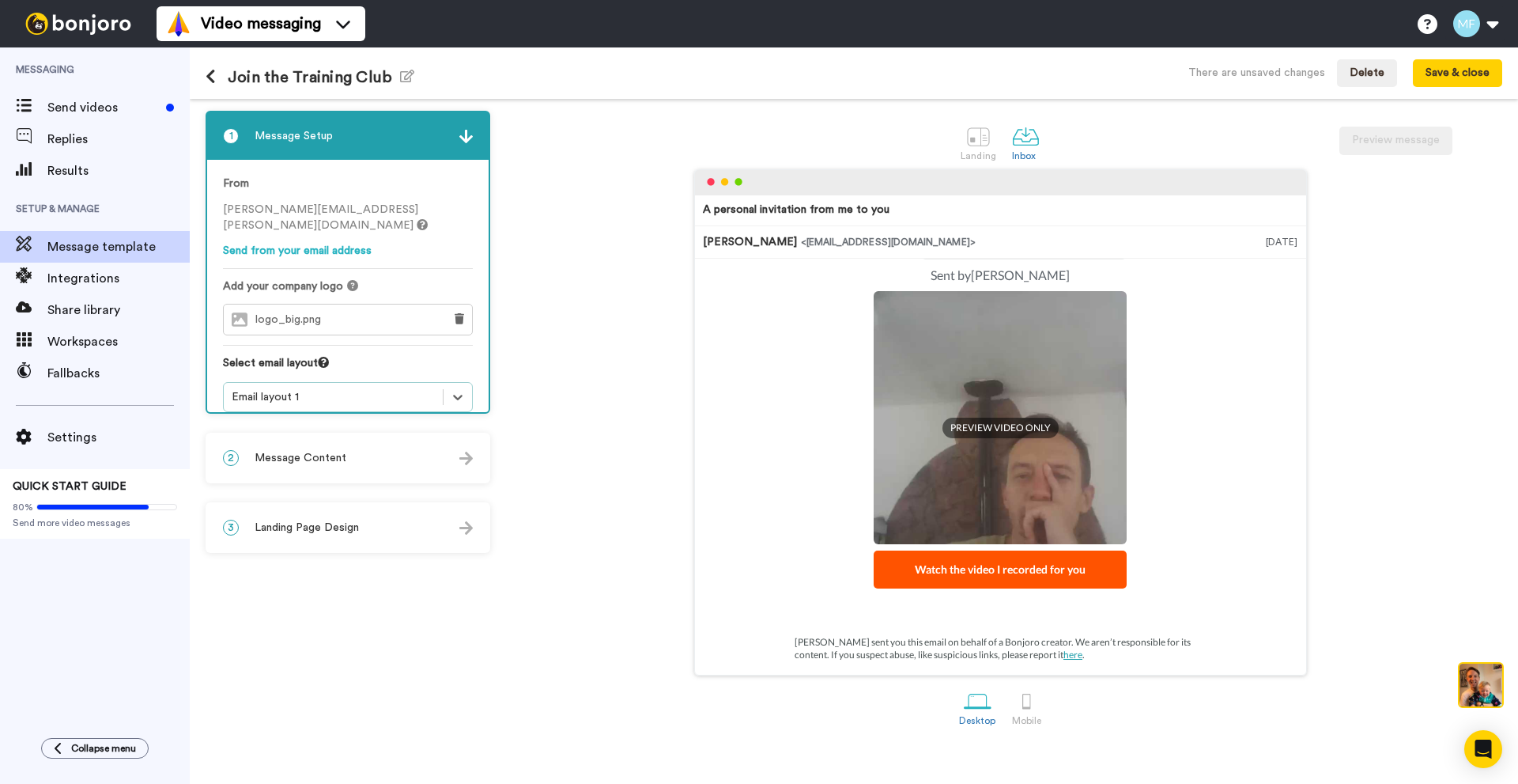
click at [358, 446] on div "2 Message Content" at bounding box center [348, 458] width 282 height 47
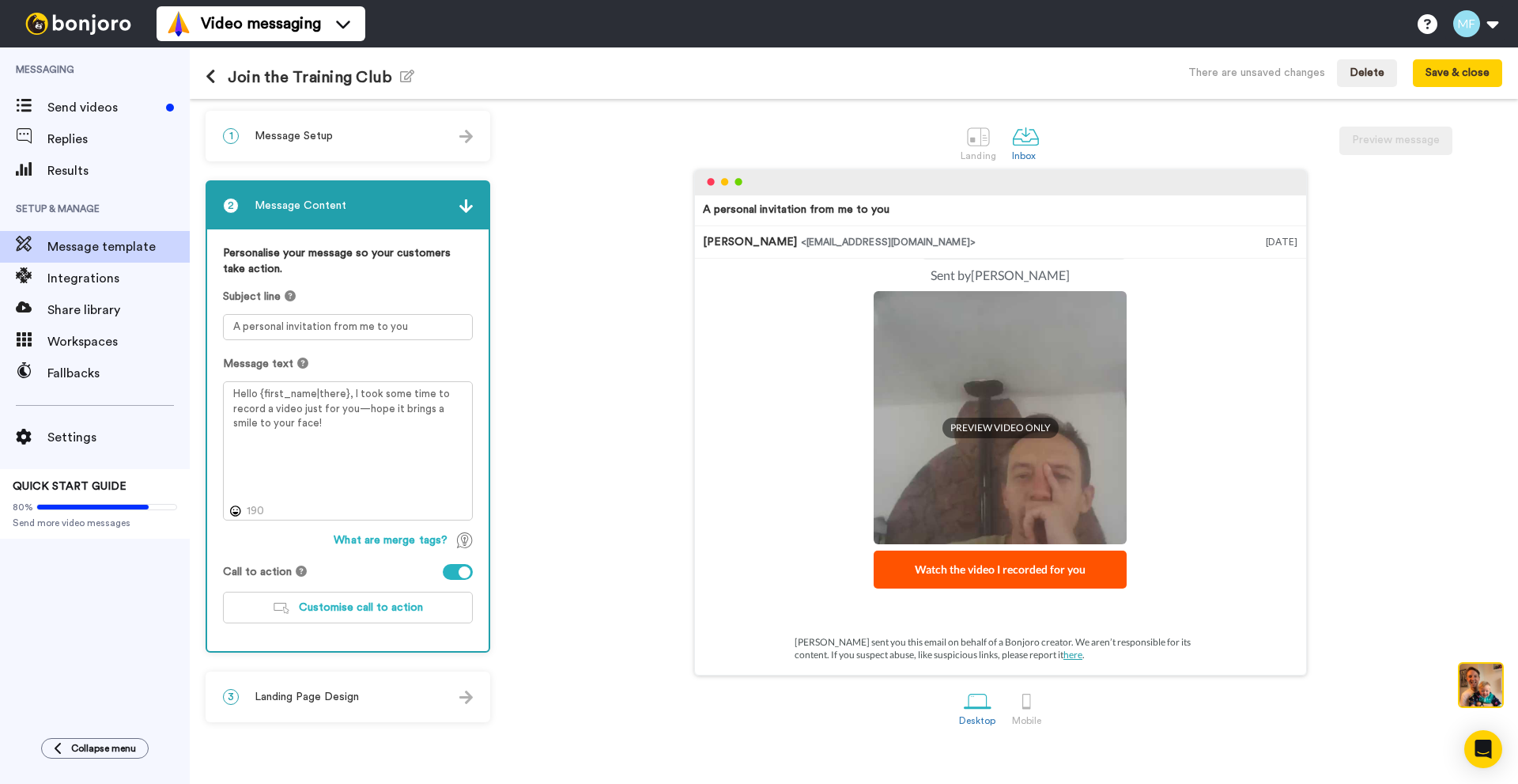
click at [357, 152] on div "1 Message Setup" at bounding box center [348, 136] width 282 height 47
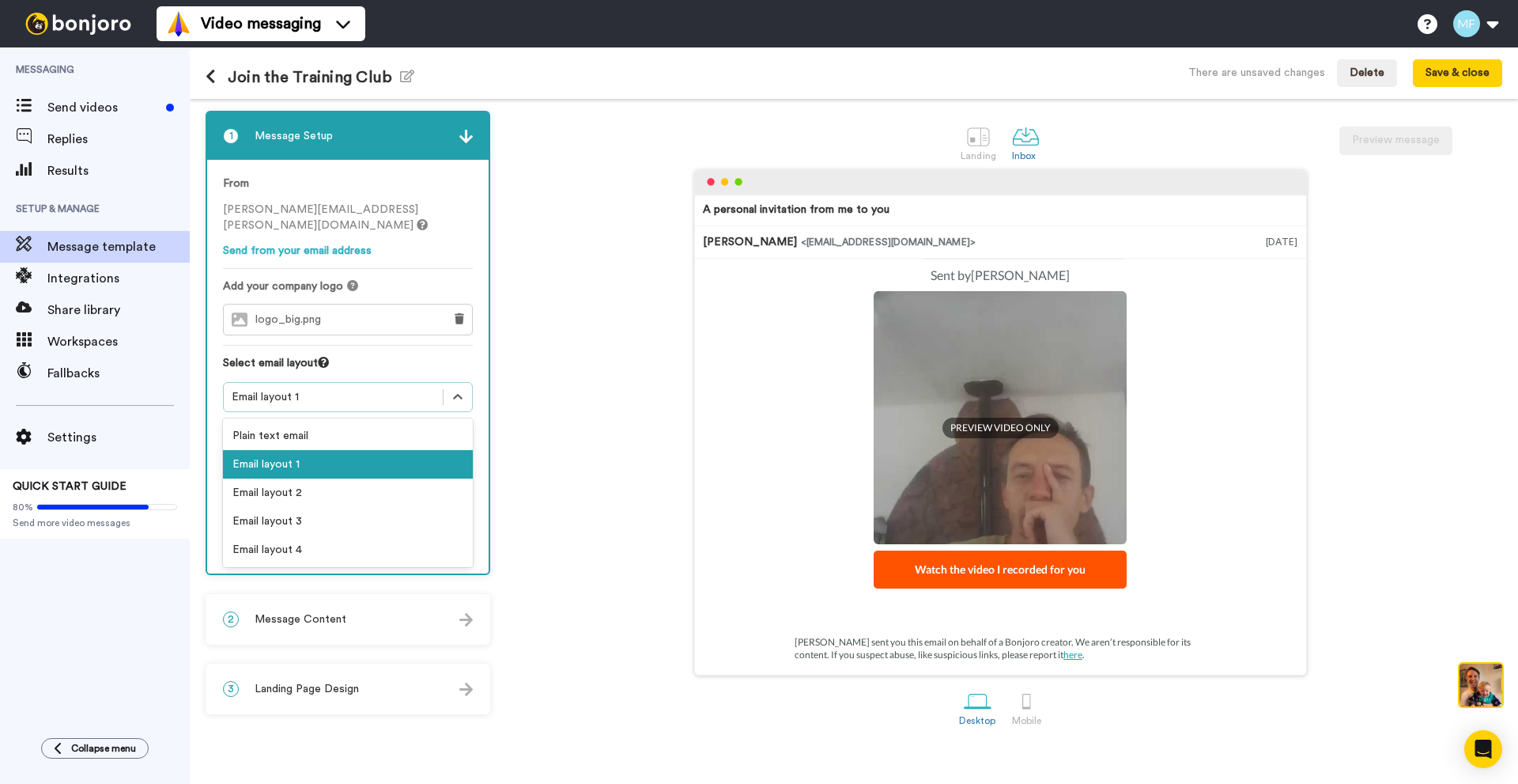
click at [333, 389] on div "Email layout 1" at bounding box center [333, 396] width 203 height 16
click at [308, 507] on div "Email layout 3" at bounding box center [348, 521] width 250 height 28
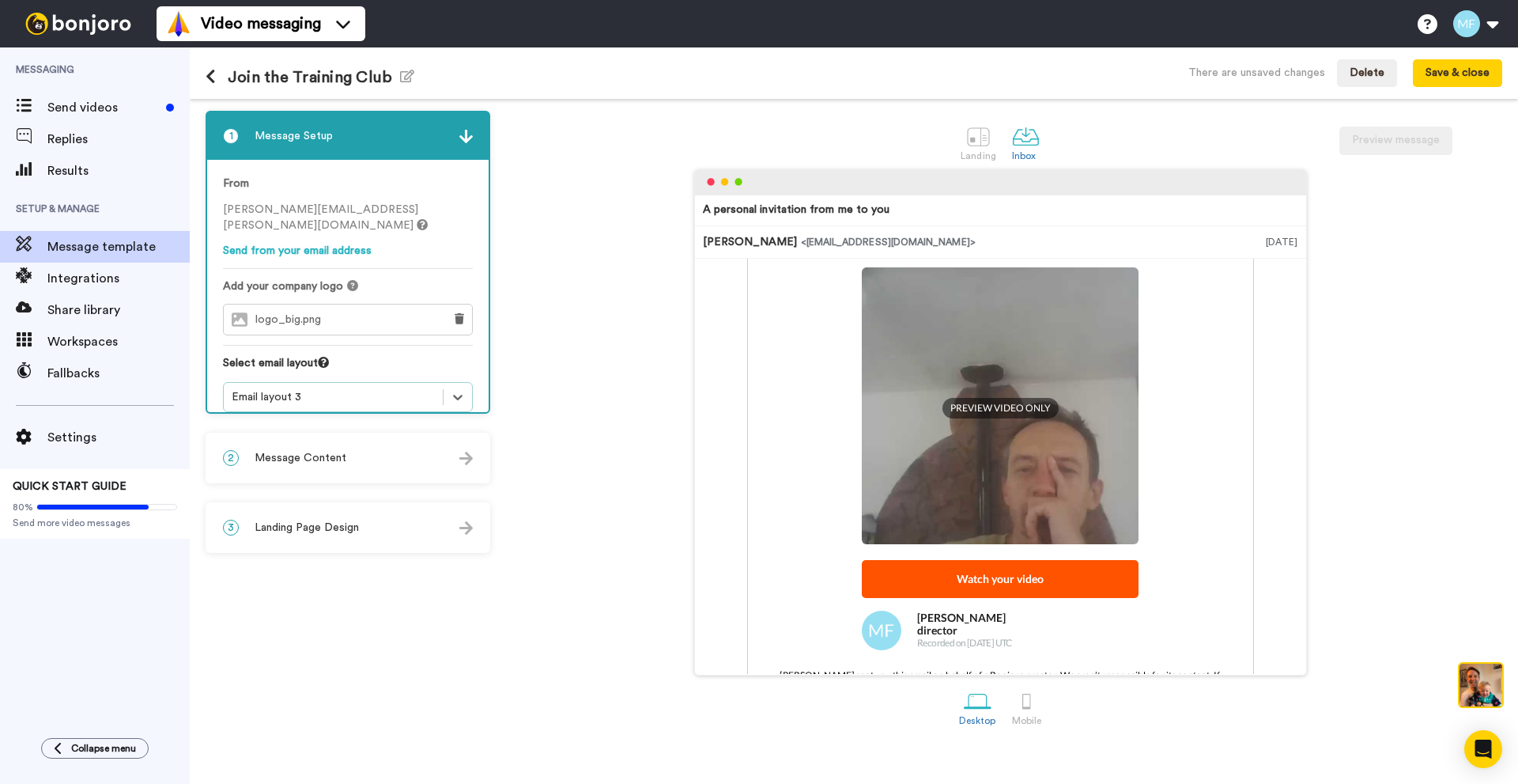
click at [304, 389] on div "Email layout 3" at bounding box center [333, 396] width 203 height 16
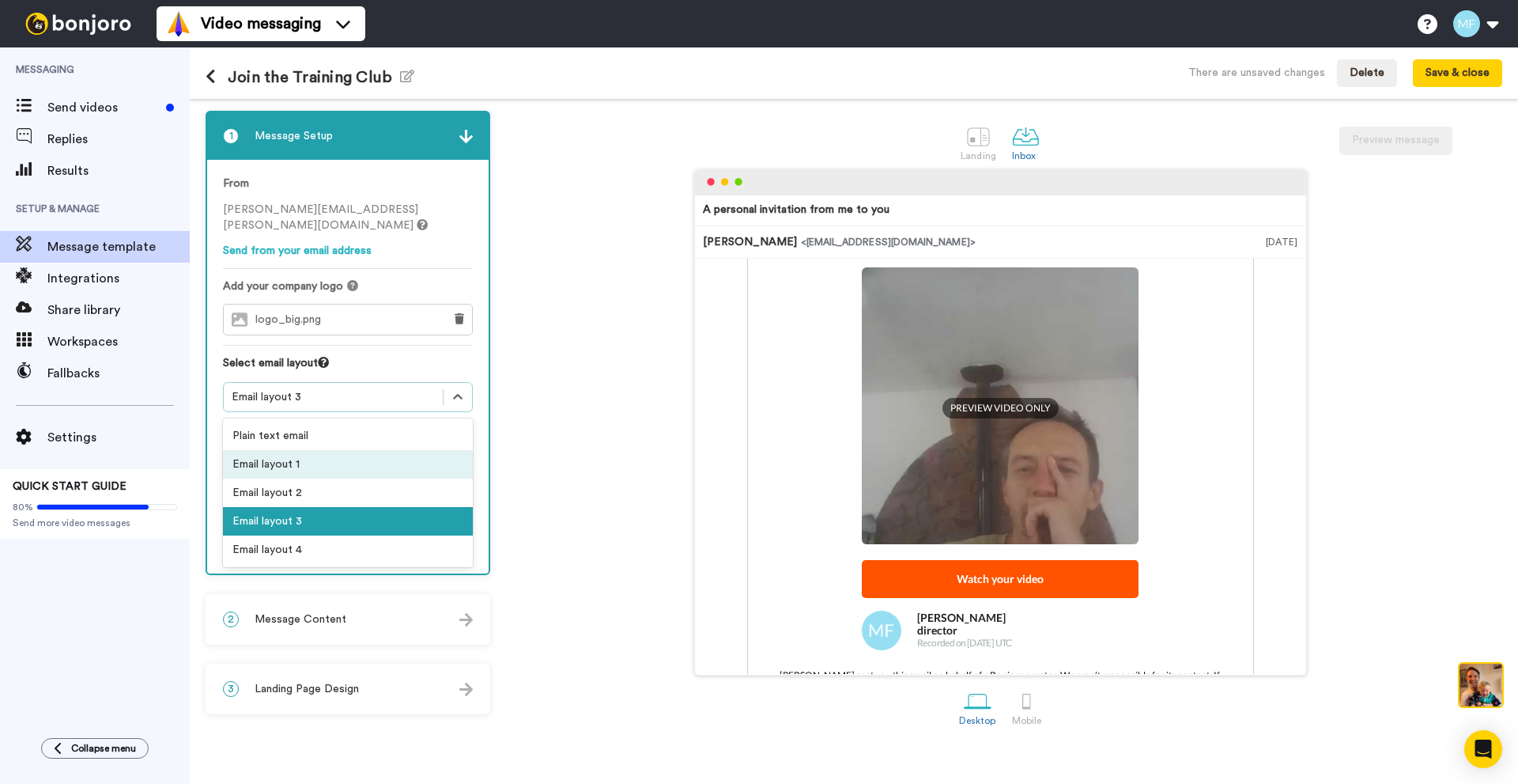
click at [302, 450] on div "Email layout 1" at bounding box center [348, 465] width 250 height 28
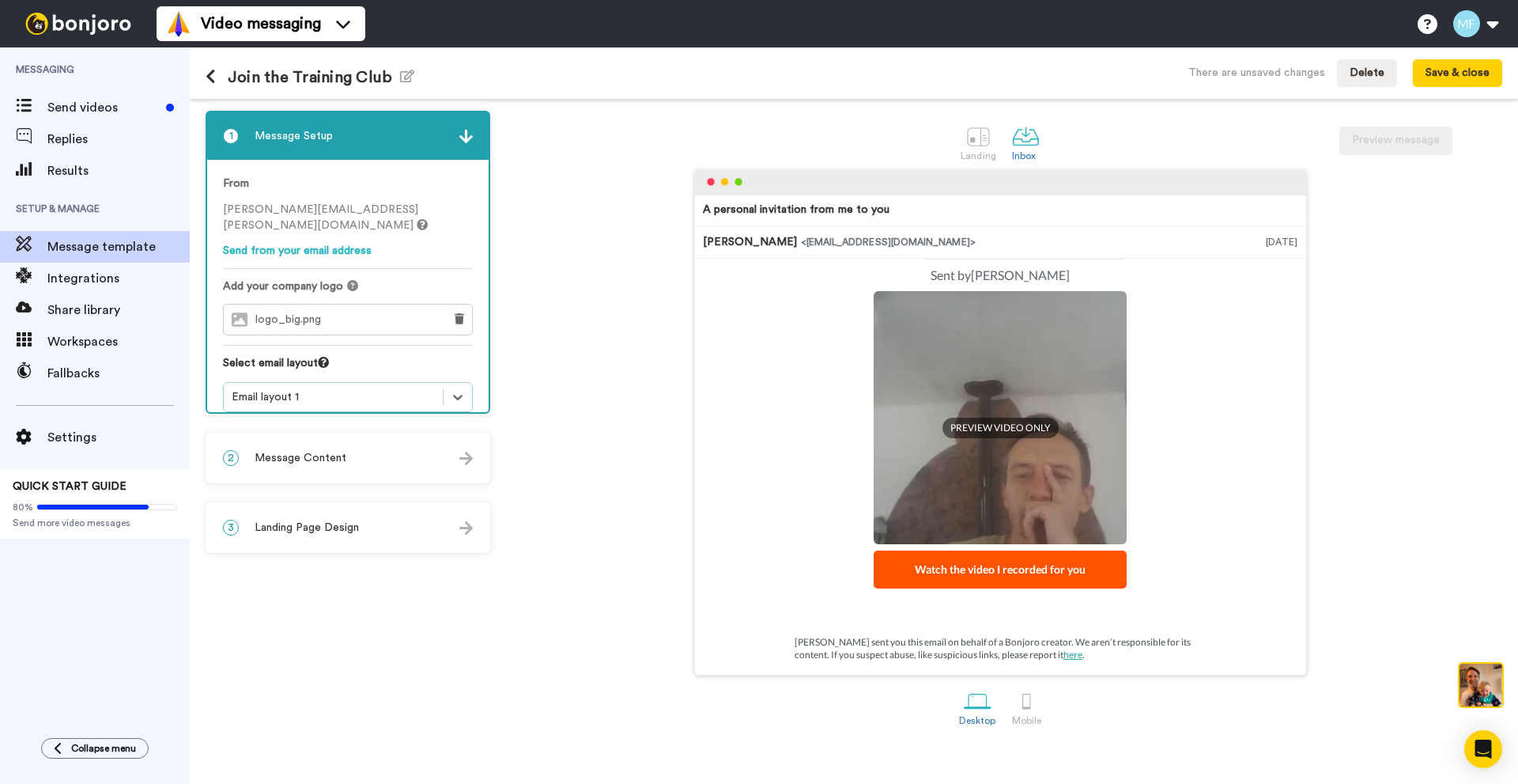
click at [350, 451] on div "2 Message Content" at bounding box center [348, 458] width 282 height 47
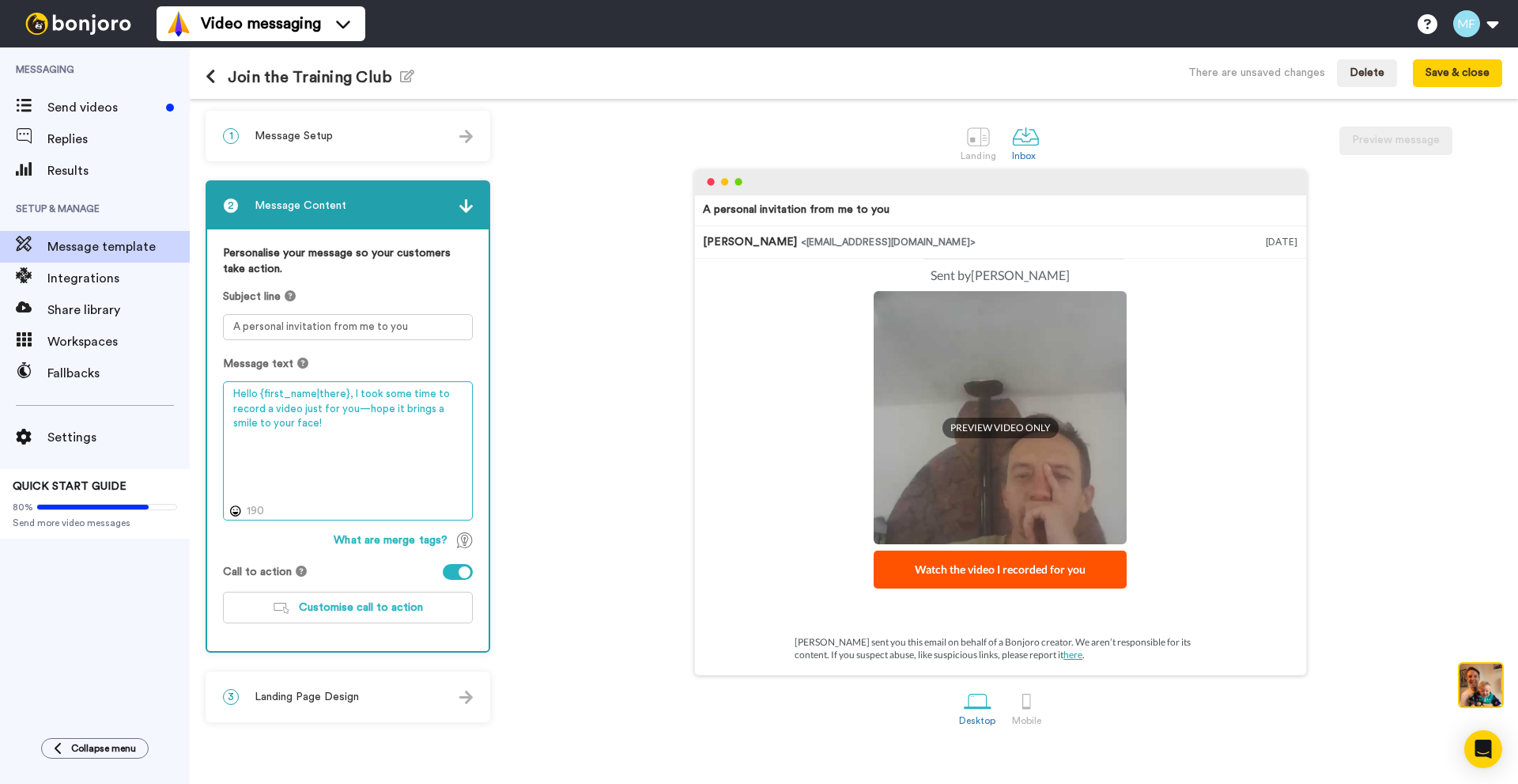
click at [295, 409] on textarea "Hello {first_name|there}, I took some time to record a video just for you—hope …" at bounding box center [348, 450] width 250 height 139
paste textarea "i {first_name|there}! I just wanted to say a massive thank you to you and {dog_…"
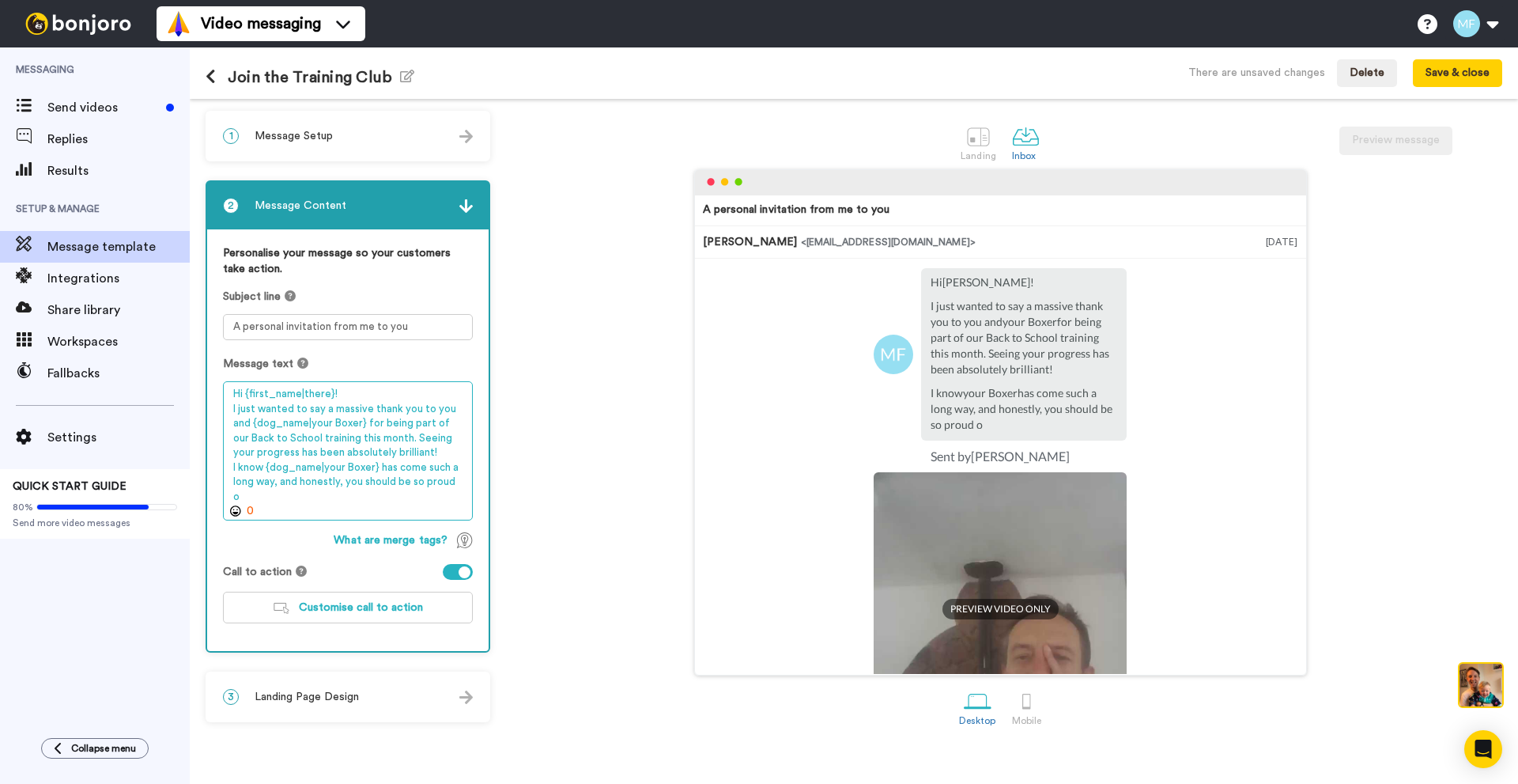
scroll to position [64, 0]
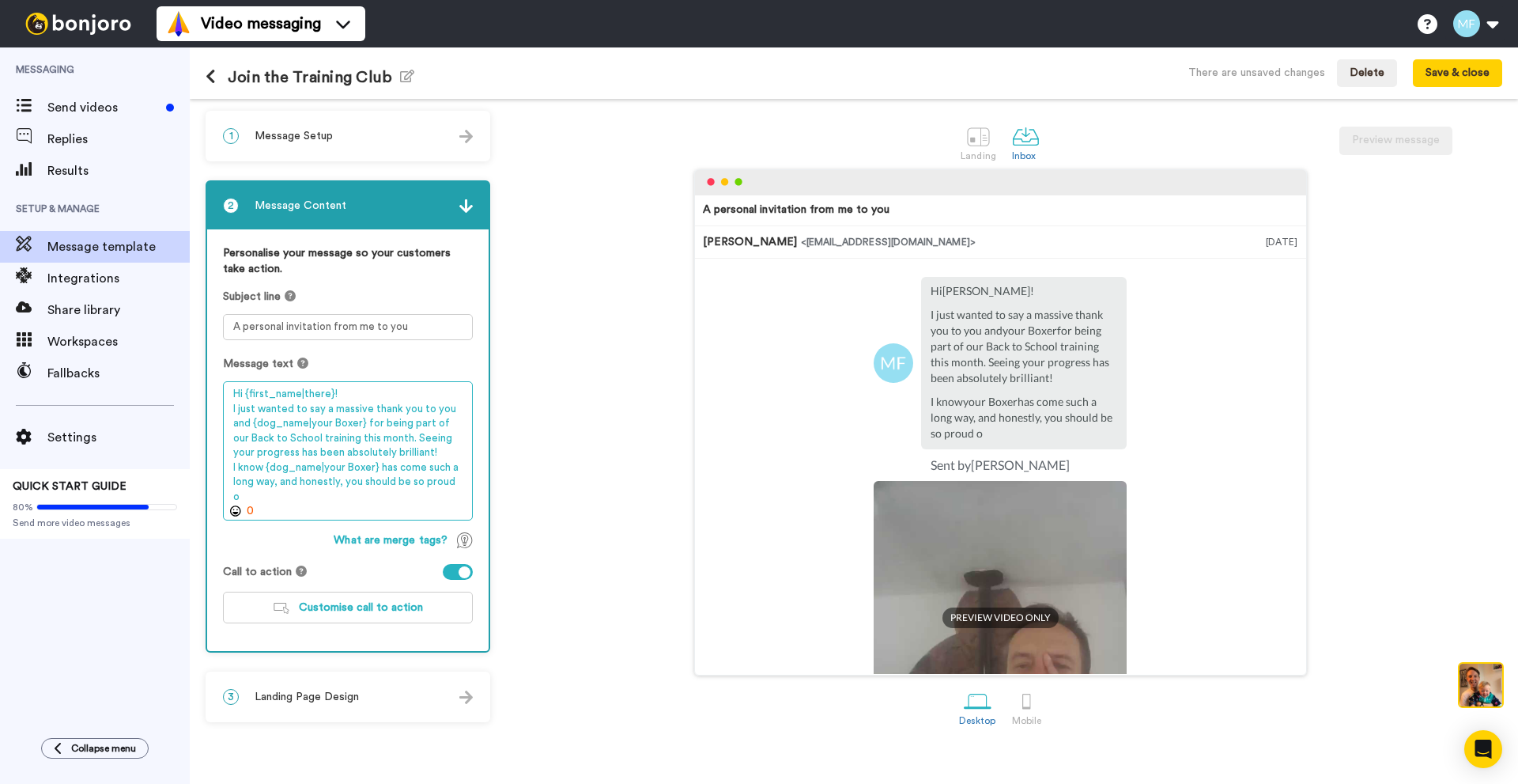
click at [417, 451] on textarea "Hi {first_name|there}! I just wanted to say a massive thank you to you and {dog…" at bounding box center [348, 450] width 250 height 139
type textarea "Hi {first_name|there}! I just wanted to say a massive thank you to you and {dog…"
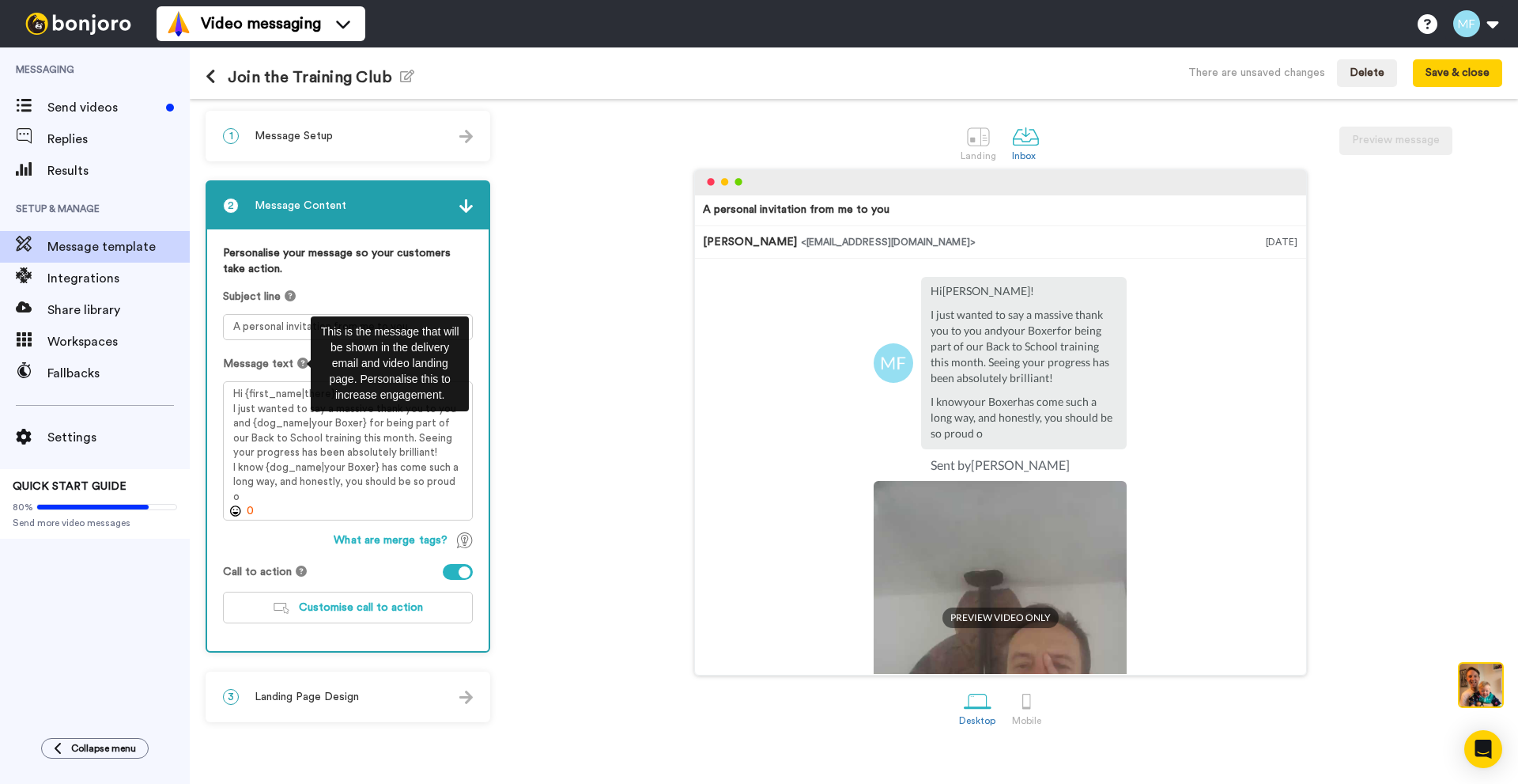
click at [298, 362] on icon at bounding box center [303, 363] width 11 height 11
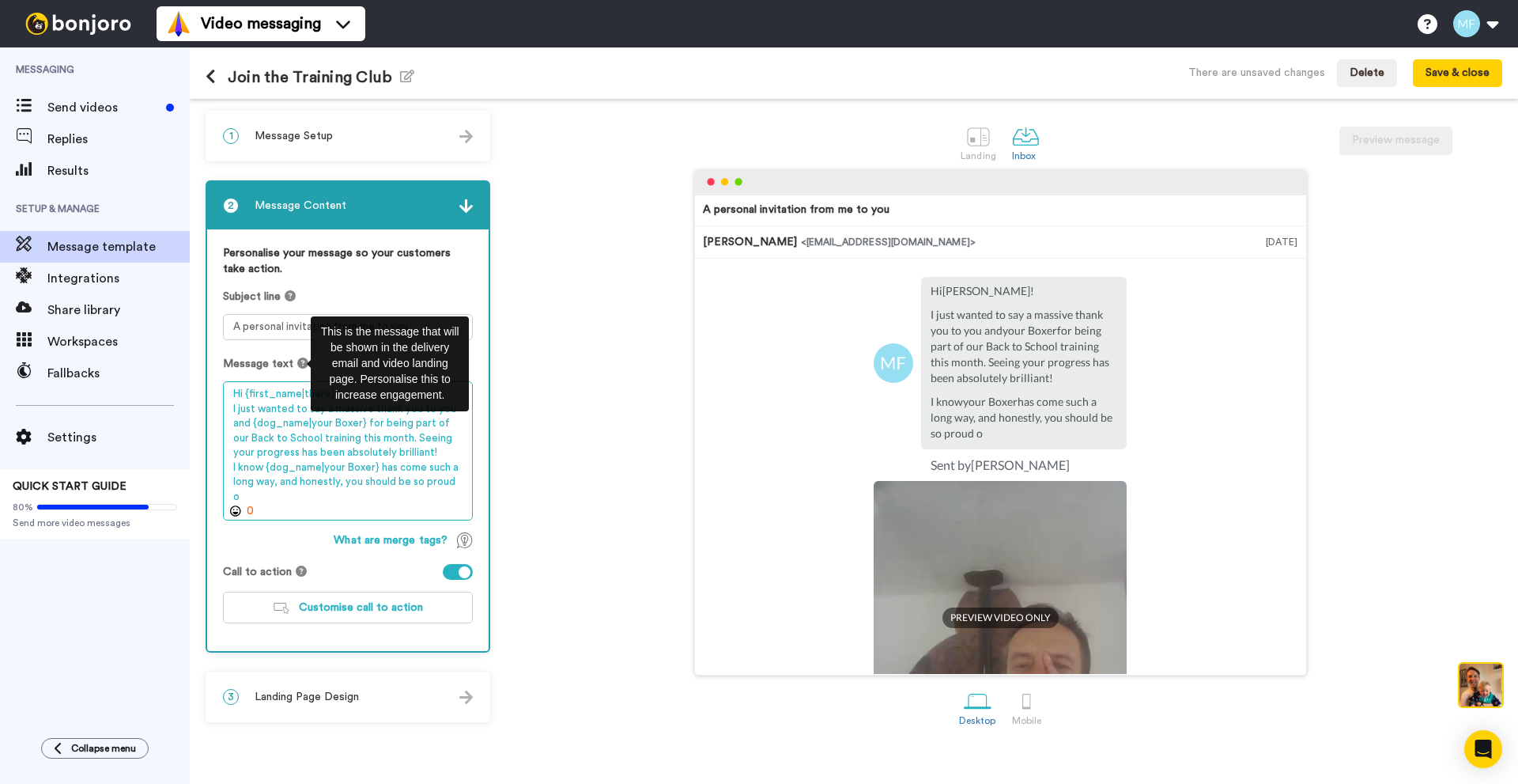
click at [300, 438] on textarea "Hi {first_name|there}! I just wanted to say a massive thank you to you and {dog…" at bounding box center [348, 450] width 250 height 139
click at [298, 434] on textarea "Hi {first_name|there}! I just wanted to say a massive thank you to you and {dog…" at bounding box center [348, 450] width 250 height 139
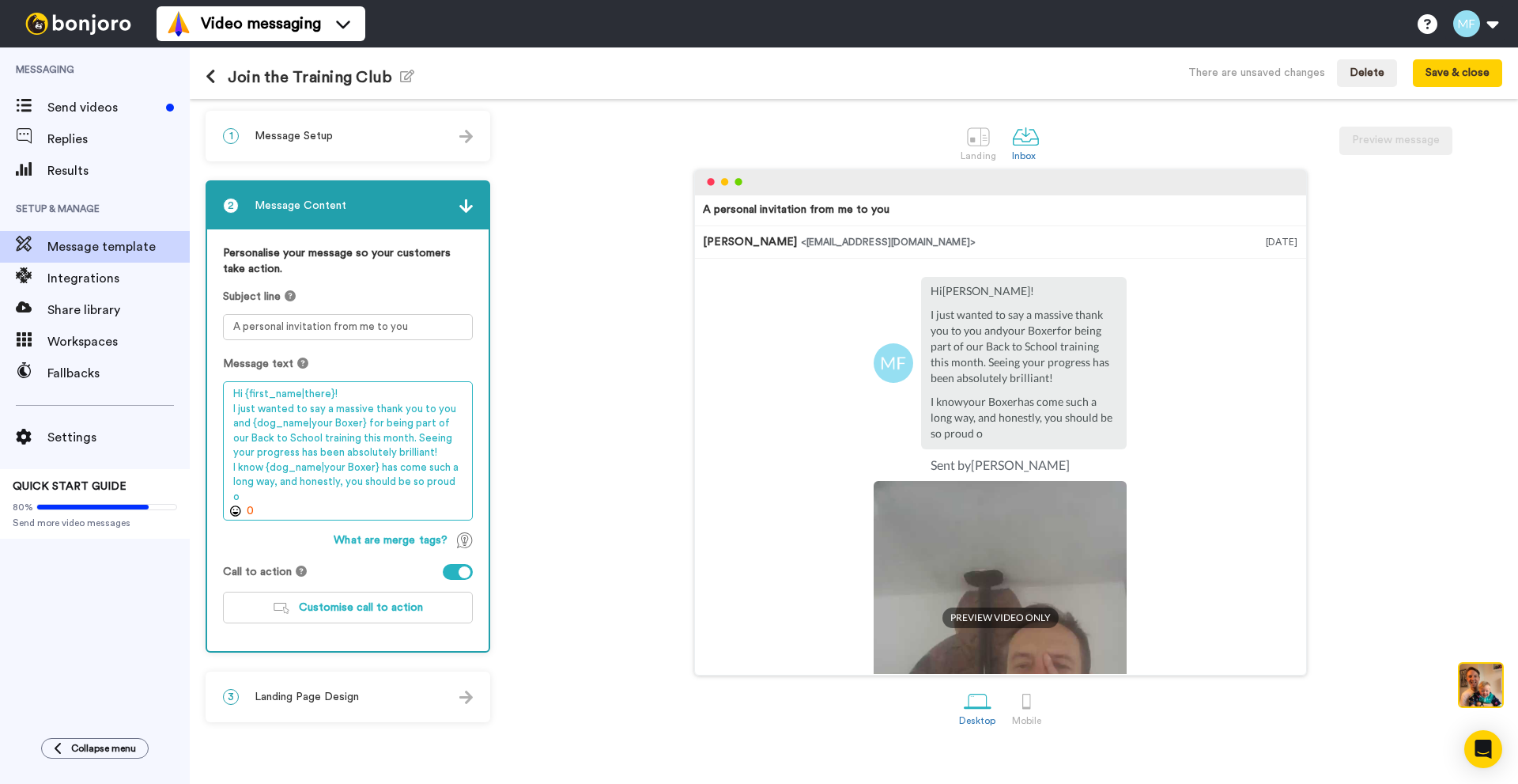
click at [298, 432] on textarea "Hi {first_name|there}! I just wanted to say a massive thank you to you and {dog…" at bounding box center [348, 450] width 250 height 139
